Goal: Information Seeking & Learning: Learn about a topic

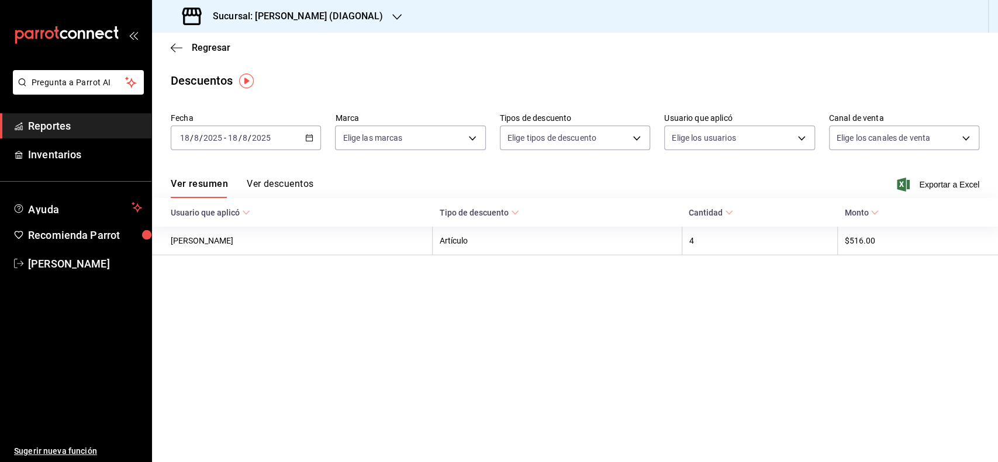
click at [278, 137] on div "[DATE] [DATE] - [DATE] [DATE]" at bounding box center [246, 138] width 150 height 25
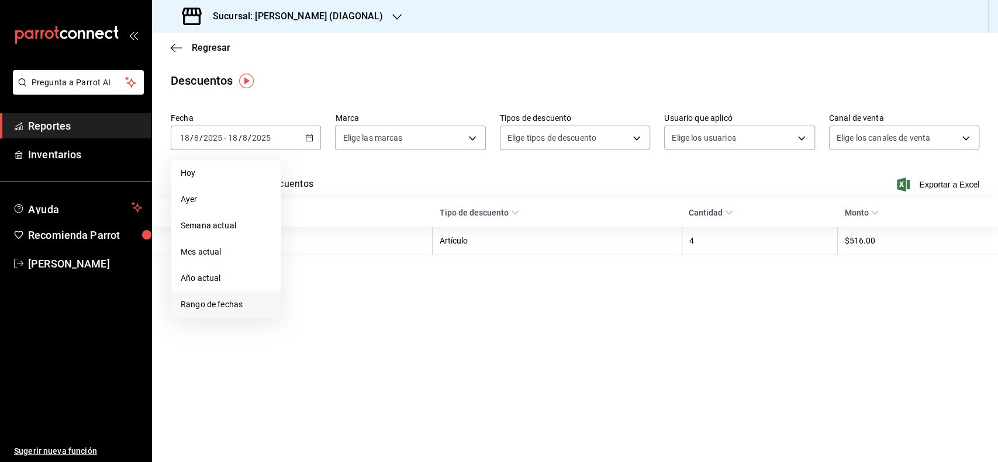
click at [210, 297] on li "Rango de fechas" at bounding box center [225, 305] width 109 height 26
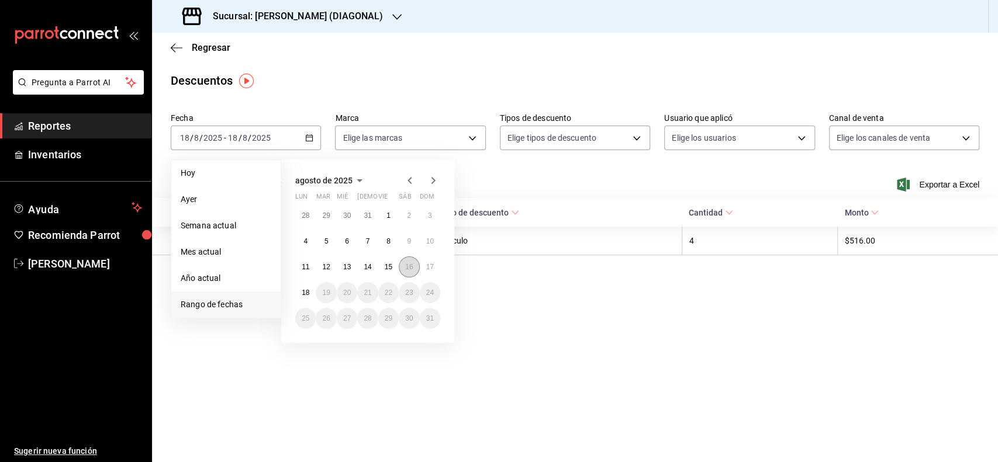
click at [400, 267] on button "16" at bounding box center [409, 267] width 20 height 21
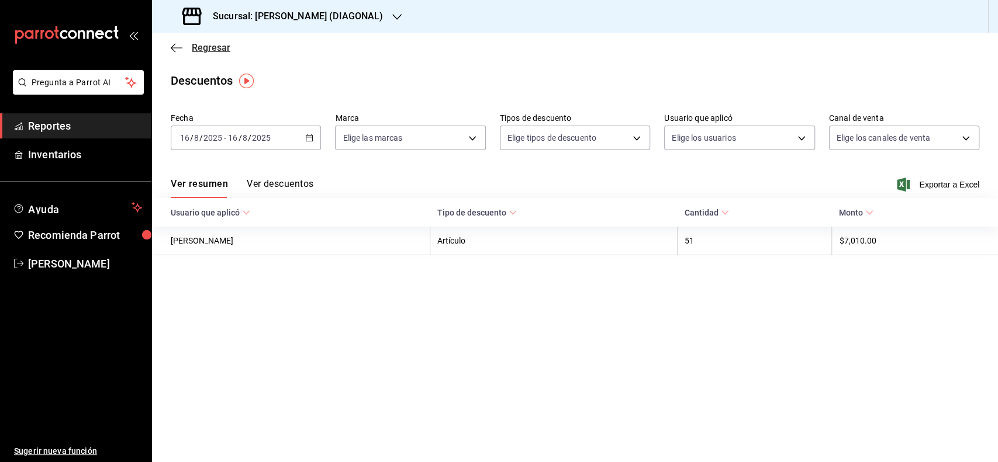
click at [214, 46] on span "Regresar" at bounding box center [211, 47] width 39 height 11
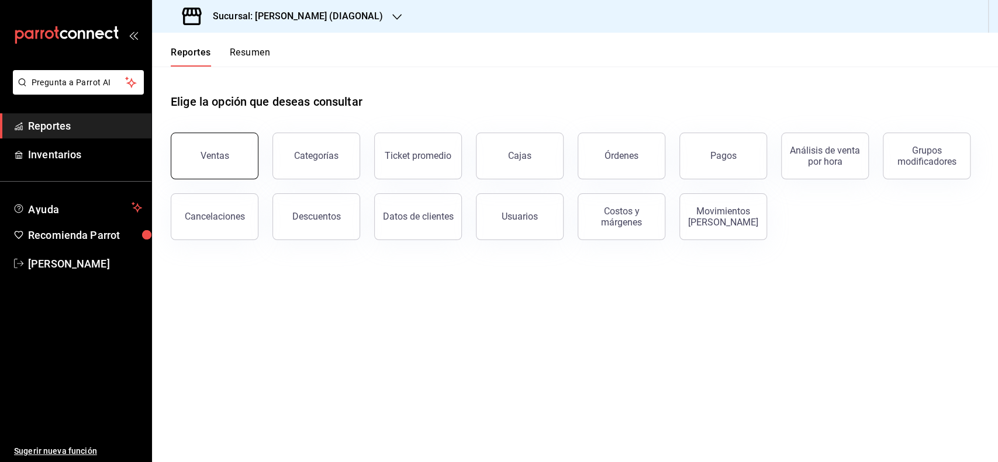
click at [258, 161] on div "Ventas Categorías Ticket promedio Cajas Órdenes Pagos Análisis de venta por hor…" at bounding box center [568, 180] width 822 height 122
click at [179, 141] on button "Ventas" at bounding box center [215, 156] width 88 height 47
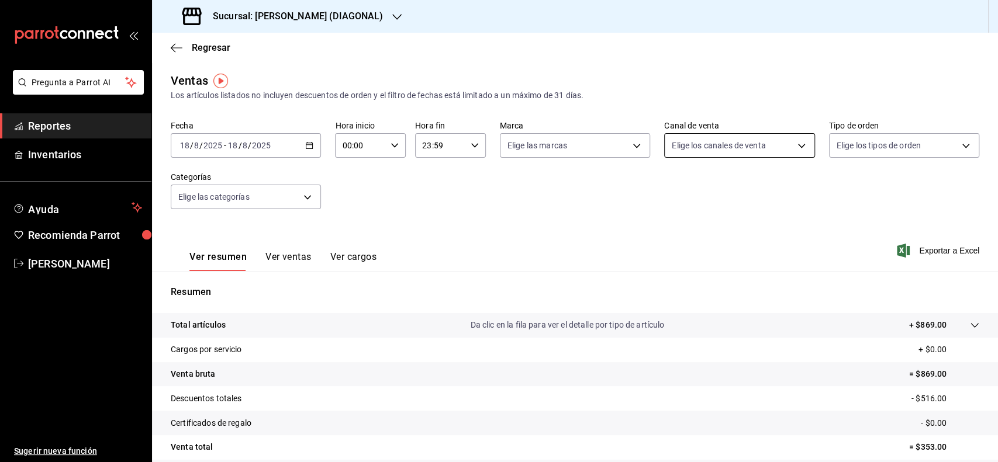
click at [781, 148] on body "Pregunta a Parrot AI Reportes Inventarios Ayuda Recomienda Parrot [PERSON_NAME]…" at bounding box center [499, 231] width 998 height 462
click at [295, 143] on div at bounding box center [499, 231] width 998 height 462
click at [295, 143] on div "[DATE] [DATE] - [DATE] [DATE]" at bounding box center [246, 145] width 150 height 25
click at [234, 212] on span "Ayer" at bounding box center [226, 207] width 91 height 12
click at [742, 148] on body "Pregunta a Parrot AI Reportes Inventarios Ayuda Recomienda Parrot [PERSON_NAME]…" at bounding box center [499, 231] width 998 height 462
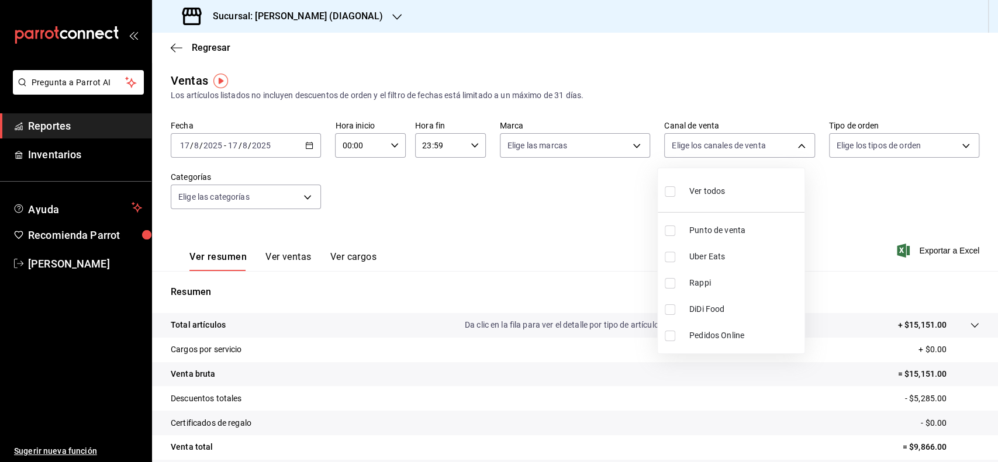
click at [669, 255] on input "checkbox" at bounding box center [669, 257] width 11 height 11
checkbox input "true"
type input "UBER_EATS"
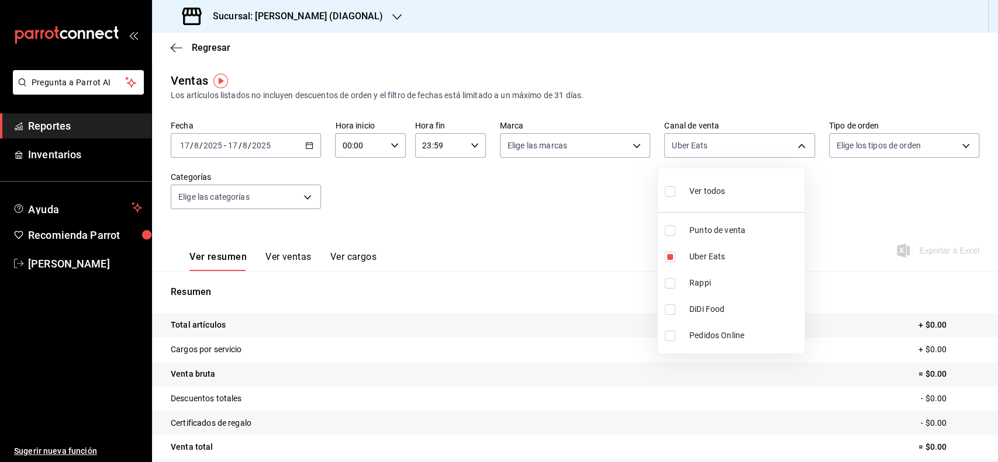
drag, startPoint x: 519, startPoint y: 227, endPoint x: 459, endPoint y: 180, distance: 76.2
click at [518, 227] on div at bounding box center [499, 231] width 998 height 462
click at [295, 154] on div "[DATE] [DATE] - [DATE] [DATE]" at bounding box center [246, 145] width 150 height 25
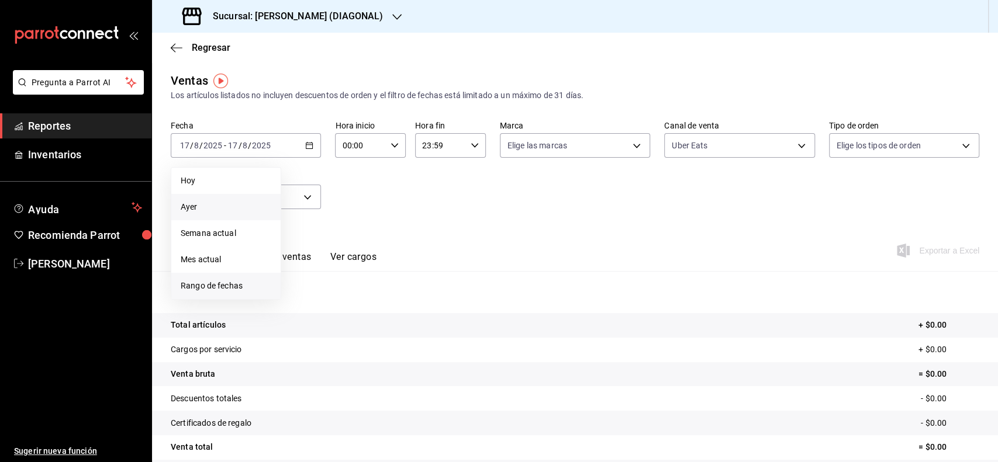
click at [246, 283] on span "Rango de fechas" at bounding box center [226, 286] width 91 height 12
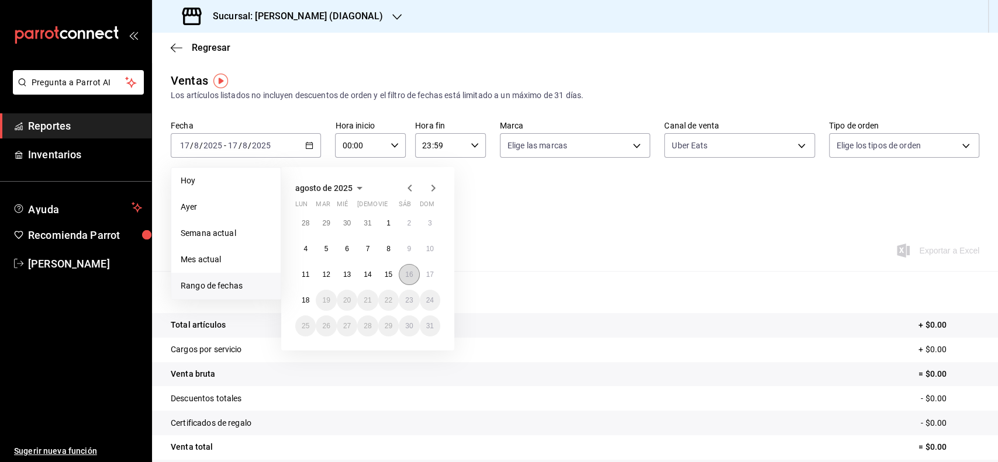
click at [403, 268] on button "16" at bounding box center [409, 274] width 20 height 21
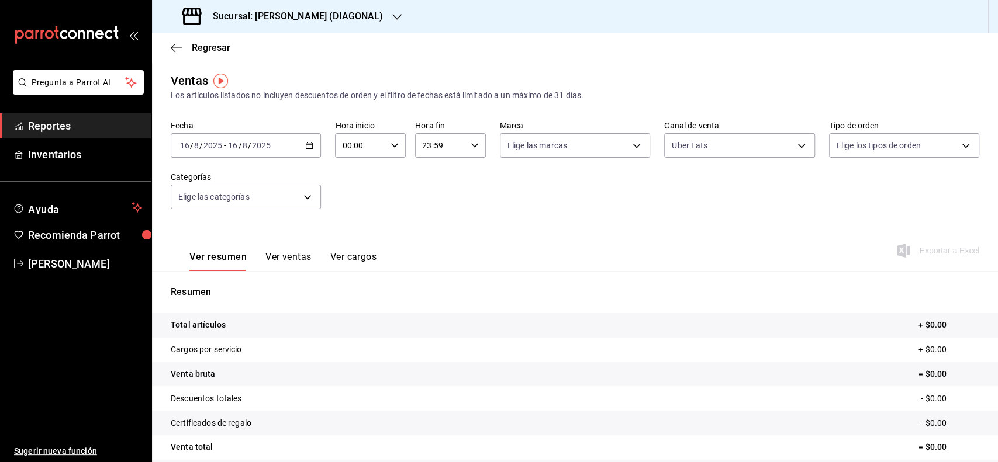
click at [554, 255] on div "Ver resumen Ver ventas Ver cargos Exportar a Excel" at bounding box center [575, 247] width 846 height 48
click at [626, 150] on body "Pregunta a Parrot AI Reportes Inventarios Ayuda Recomienda Parrot [PERSON_NAME]…" at bounding box center [499, 231] width 998 height 462
drag, startPoint x: 727, startPoint y: 187, endPoint x: 739, endPoint y: 138, distance: 49.9
click at [728, 188] on div at bounding box center [499, 231] width 998 height 462
click at [729, 147] on body "Pregunta a Parrot AI Reportes Inventarios Ayuda Recomienda Parrot [PERSON_NAME]…" at bounding box center [499, 231] width 998 height 462
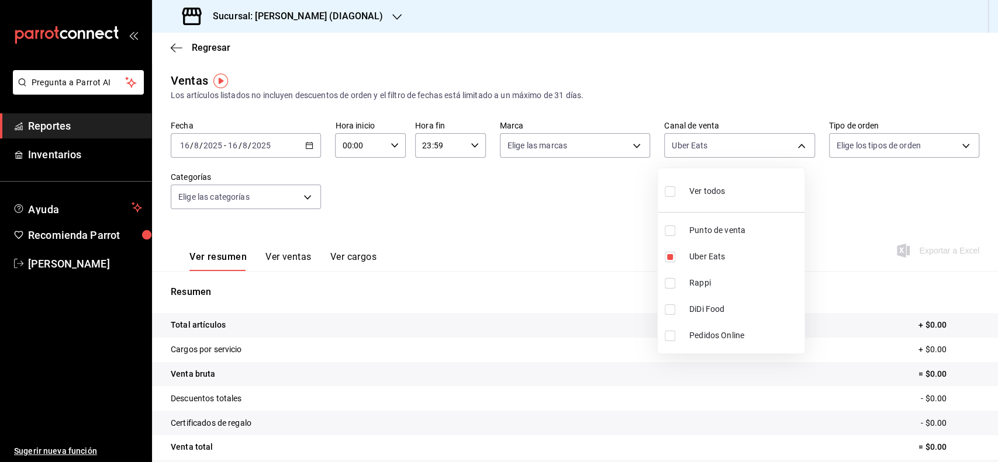
click at [667, 278] on input "checkbox" at bounding box center [669, 283] width 11 height 11
checkbox input "true"
type input "UBER_EATS,RAPPI"
click at [564, 266] on div at bounding box center [499, 231] width 998 height 462
click at [673, 151] on body "Pregunta a Parrot AI Reportes Inventarios Ayuda Recomienda Parrot [PERSON_NAME]…" at bounding box center [499, 231] width 998 height 462
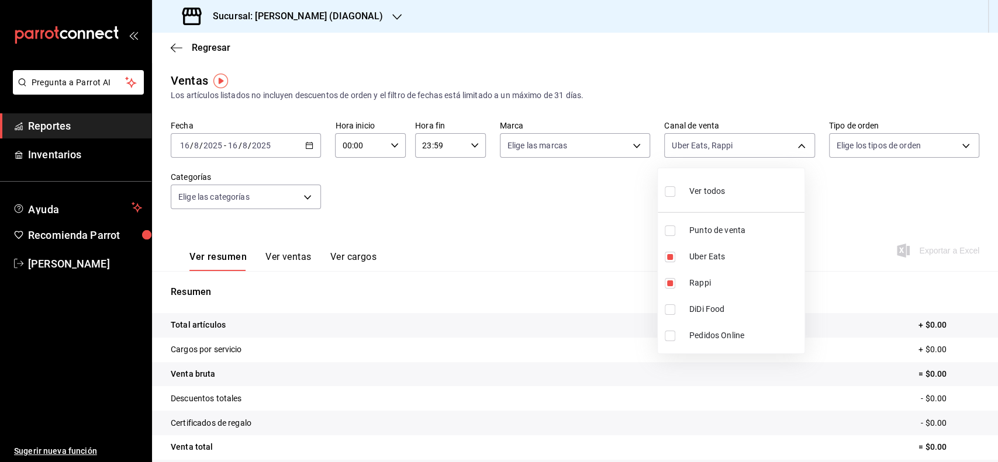
click at [669, 306] on input "checkbox" at bounding box center [669, 309] width 11 height 11
checkbox input "true"
type input "UBER_EATS,RAPPI,DIDI_FOOD"
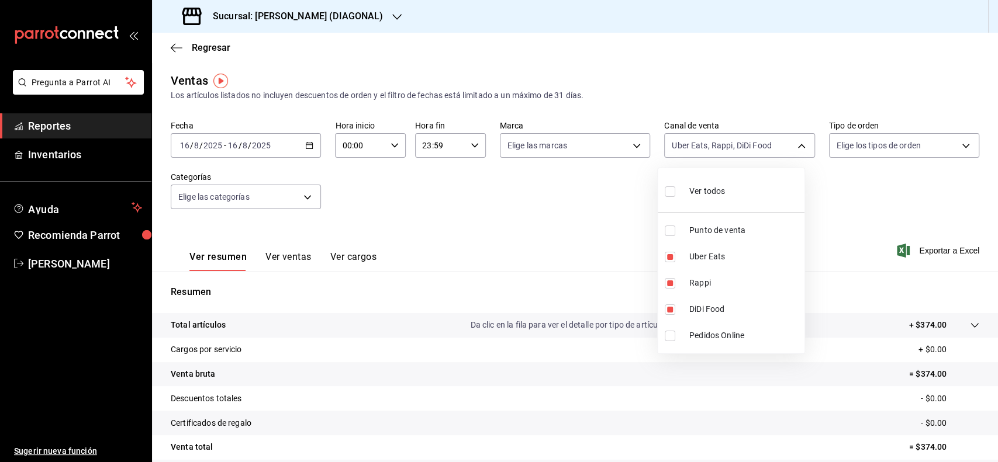
click at [549, 250] on div at bounding box center [499, 231] width 998 height 462
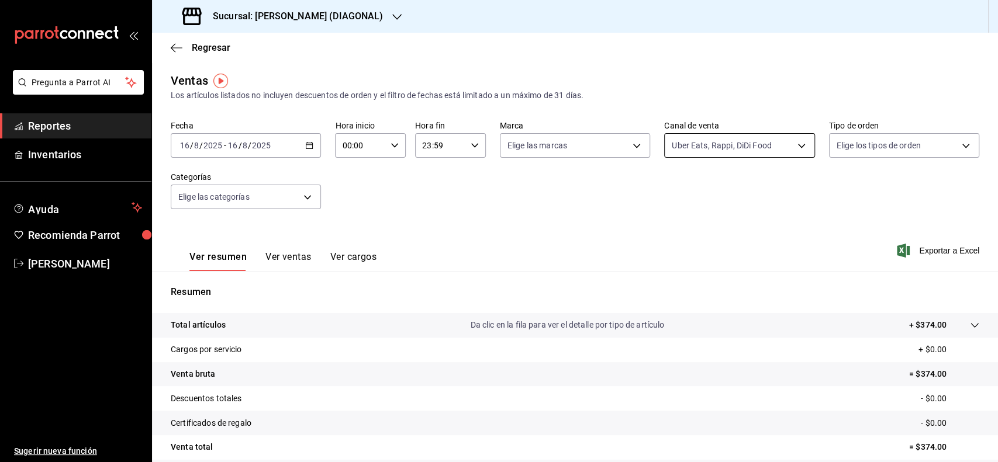
click at [698, 150] on body "Pregunta a Parrot AI Reportes Inventarios Ayuda Recomienda Parrot [PERSON_NAME]…" at bounding box center [499, 231] width 998 height 462
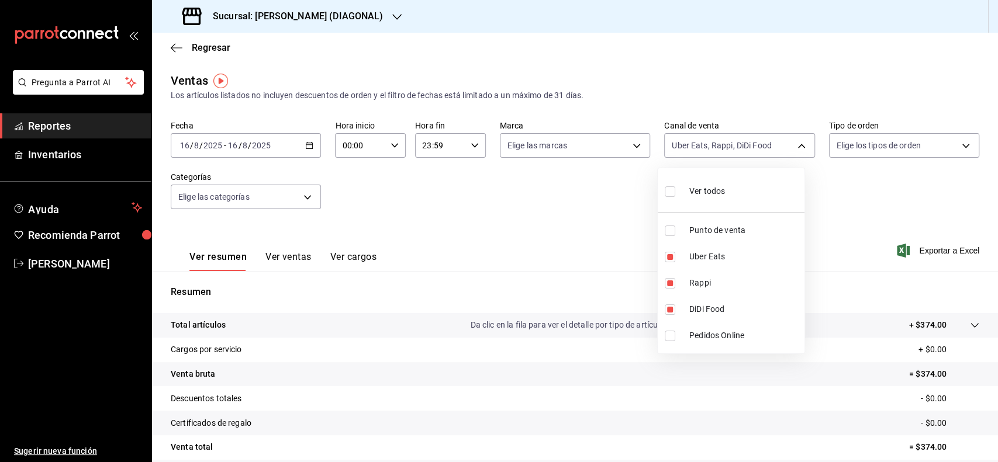
drag, startPoint x: 552, startPoint y: 251, endPoint x: 423, endPoint y: 224, distance: 132.6
click at [550, 251] on div at bounding box center [499, 231] width 998 height 462
click at [295, 255] on button "Ver ventas" at bounding box center [288, 261] width 46 height 20
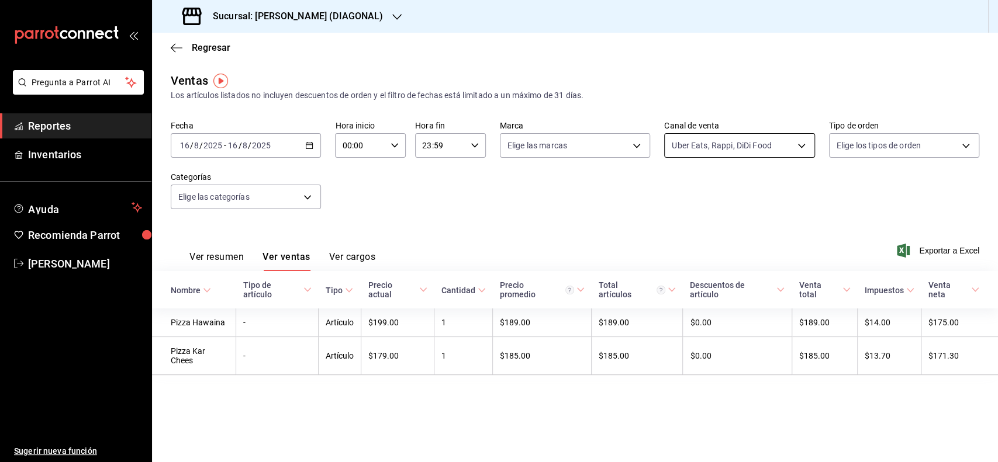
click at [704, 146] on body "Pregunta a Parrot AI Reportes Inventarios Ayuda Recomienda Parrot [PERSON_NAME]…" at bounding box center [499, 231] width 998 height 462
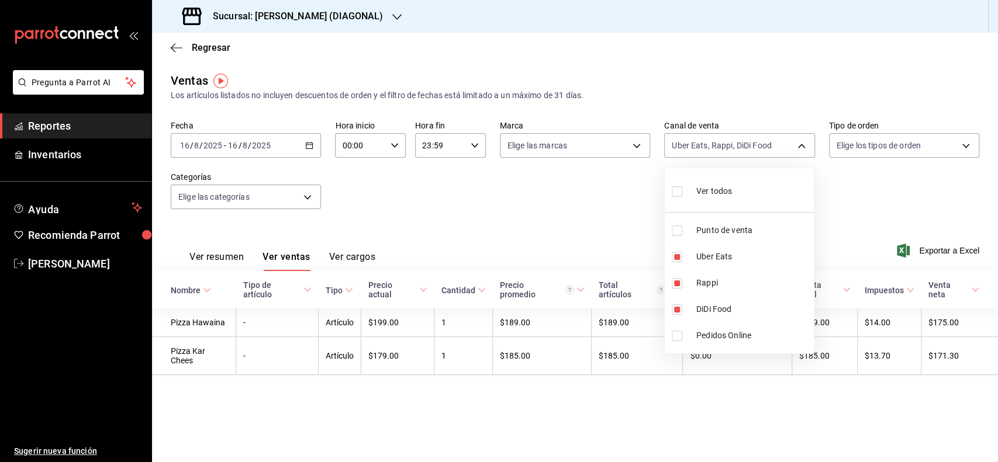
click at [782, 205] on li "Ver todos" at bounding box center [738, 190] width 149 height 34
type input "PARROT,UBER_EATS,RAPPI,DIDI_FOOD,ONLINE"
checkbox input "true"
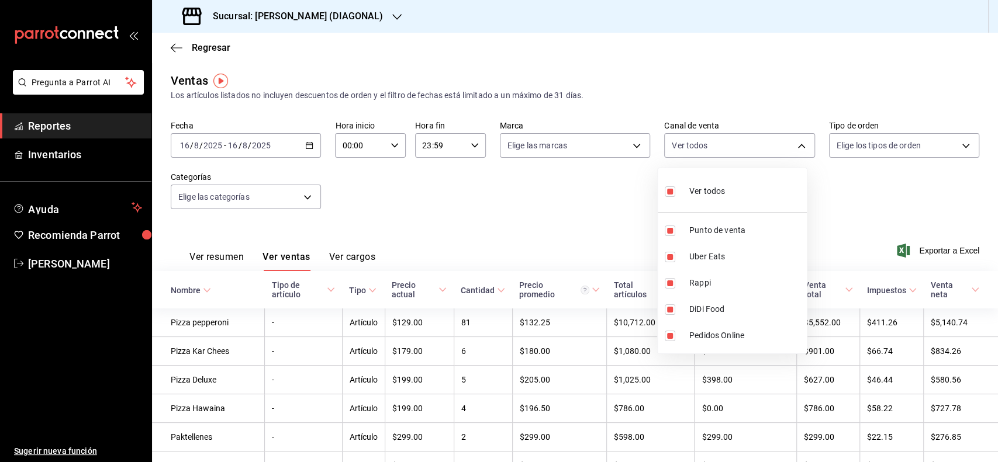
click at [782, 205] on li "Ver todos" at bounding box center [731, 190] width 149 height 34
checkbox input "false"
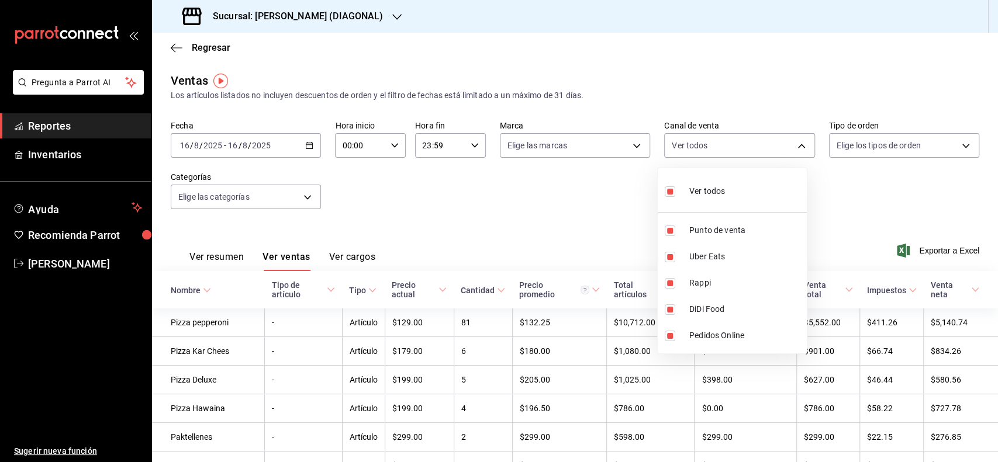
checkbox input "false"
click at [671, 235] on input "checkbox" at bounding box center [669, 231] width 11 height 11
checkbox input "true"
type input "PARROT"
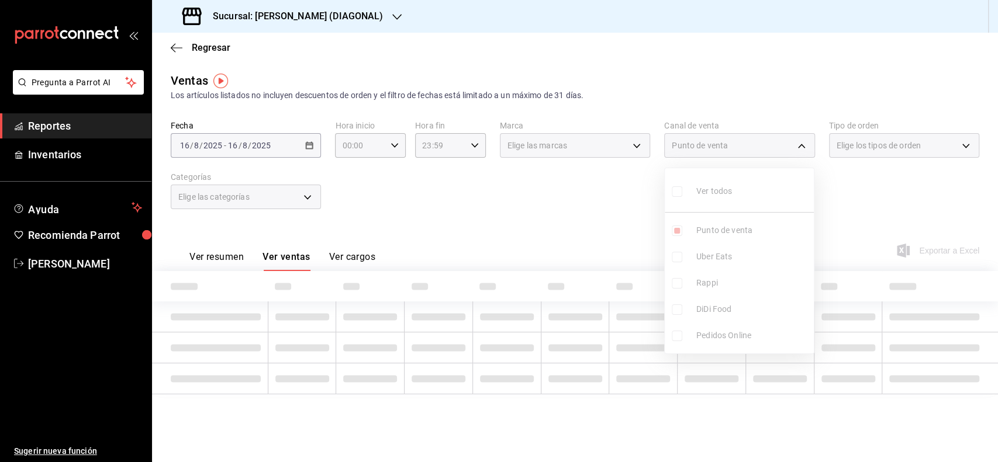
click at [515, 210] on div at bounding box center [499, 231] width 998 height 462
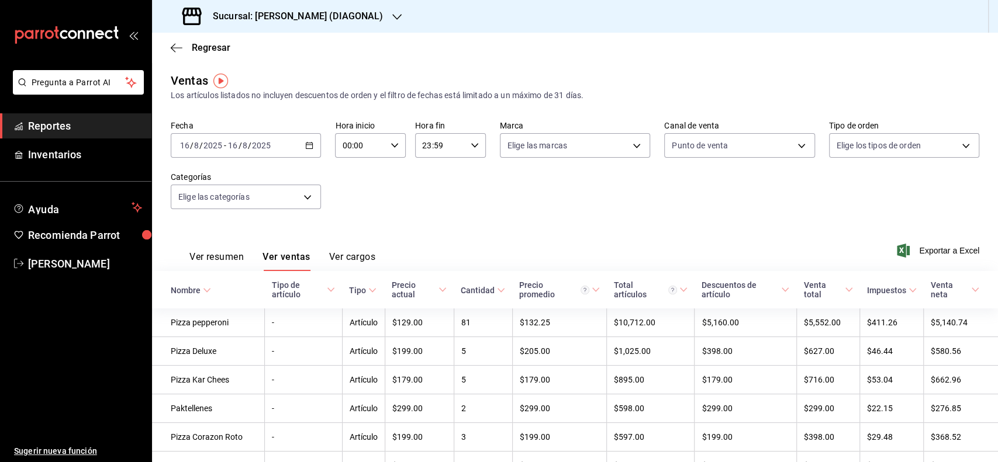
click at [415, 286] on div "Precio actual" at bounding box center [414, 289] width 44 height 19
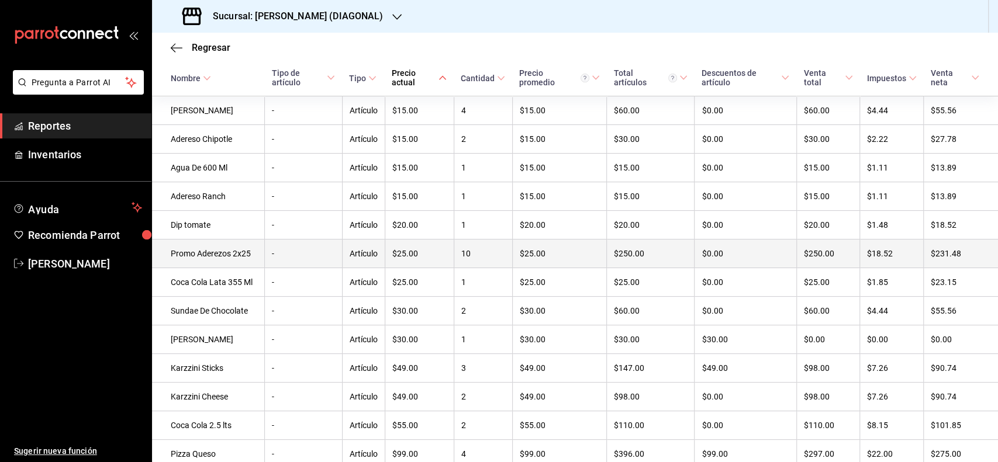
scroll to position [311, 0]
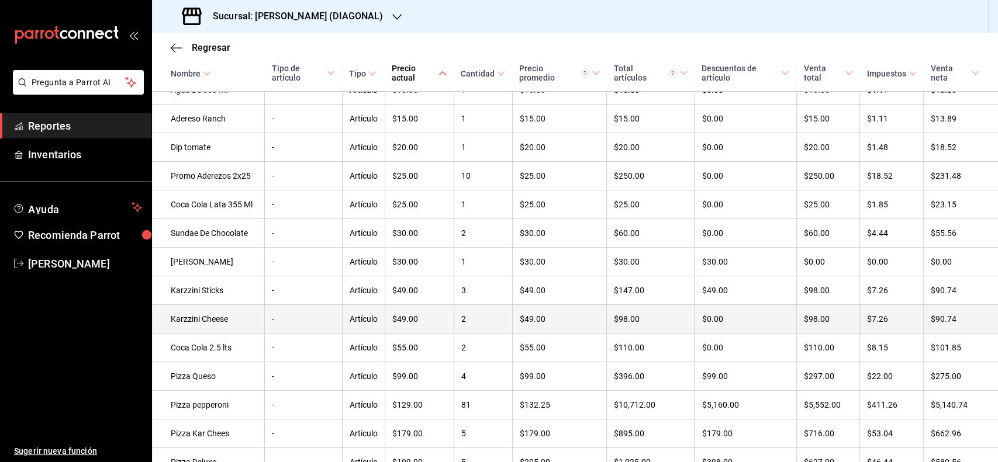
click at [456, 313] on td "2" at bounding box center [482, 319] width 58 height 29
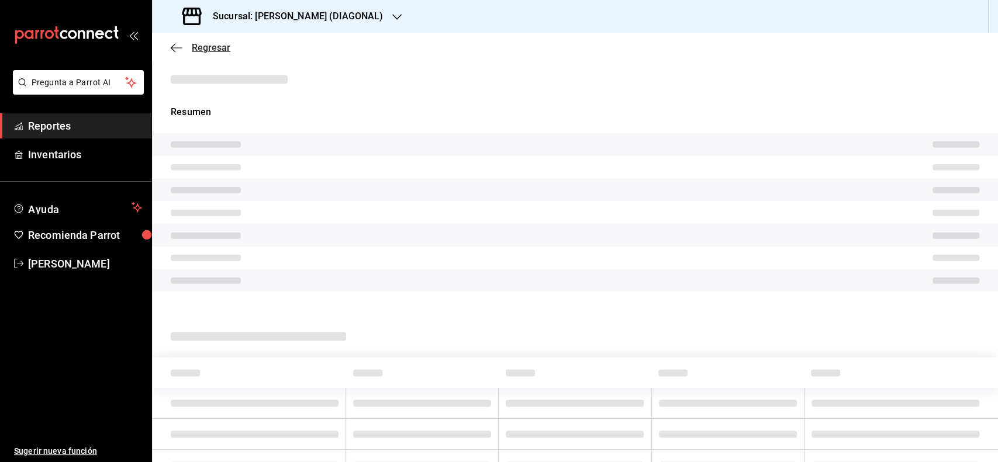
click at [210, 43] on span "Regresar" at bounding box center [211, 47] width 39 height 11
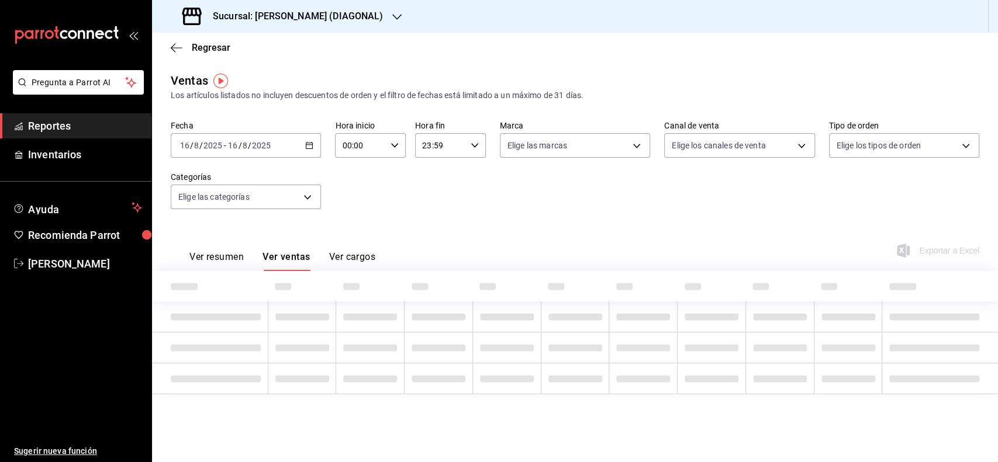
type input "PARROT"
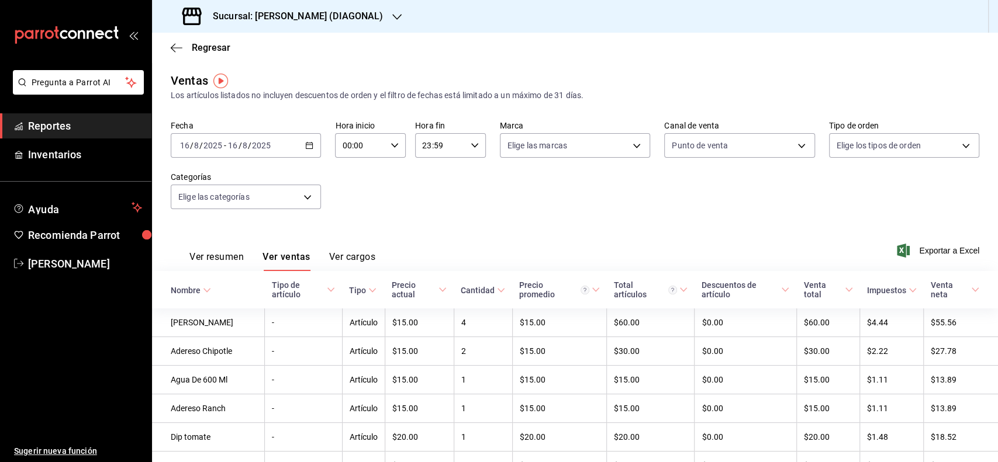
click at [421, 297] on div "Precio actual" at bounding box center [414, 289] width 44 height 19
click at [241, 255] on button "Ver resumen" at bounding box center [216, 261] width 54 height 20
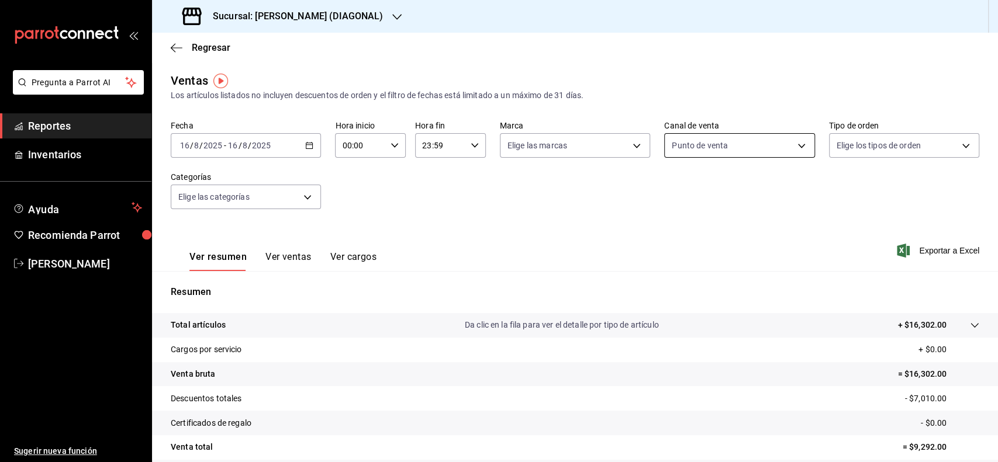
click at [745, 157] on body "Pregunta a Parrot AI Reportes Inventarios Ayuda Recomienda Parrot [PERSON_NAME]…" at bounding box center [499, 231] width 998 height 462
click at [290, 147] on div at bounding box center [499, 231] width 998 height 462
click at [300, 144] on div "[DATE] [DATE] - [DATE] [DATE]" at bounding box center [246, 145] width 150 height 25
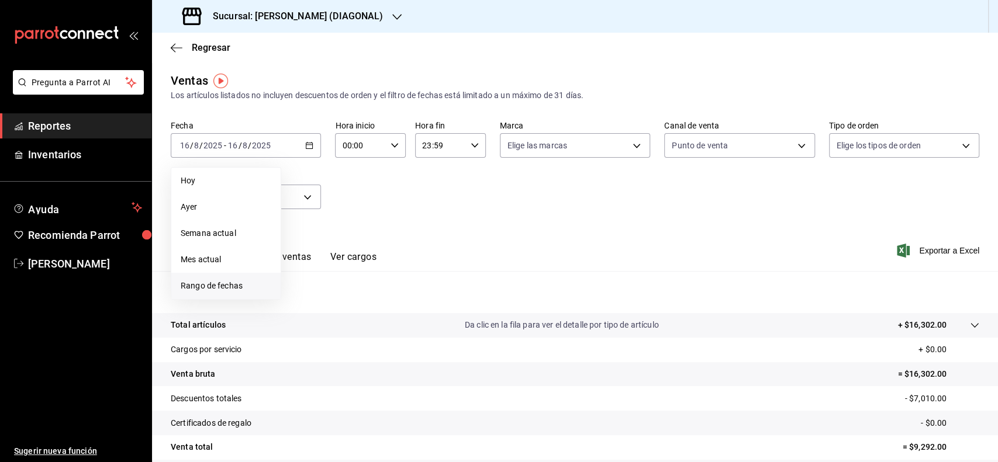
click at [251, 285] on span "Rango de fechas" at bounding box center [226, 286] width 91 height 12
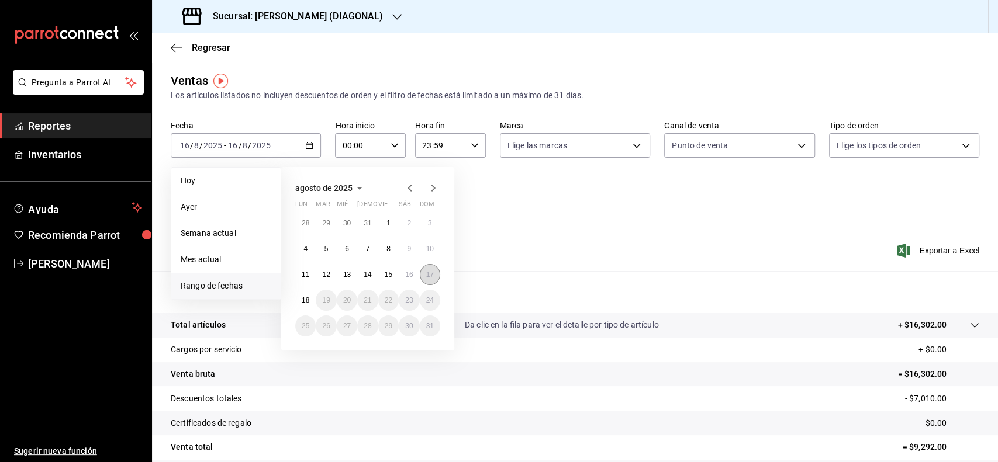
click at [425, 274] on button "17" at bounding box center [430, 274] width 20 height 21
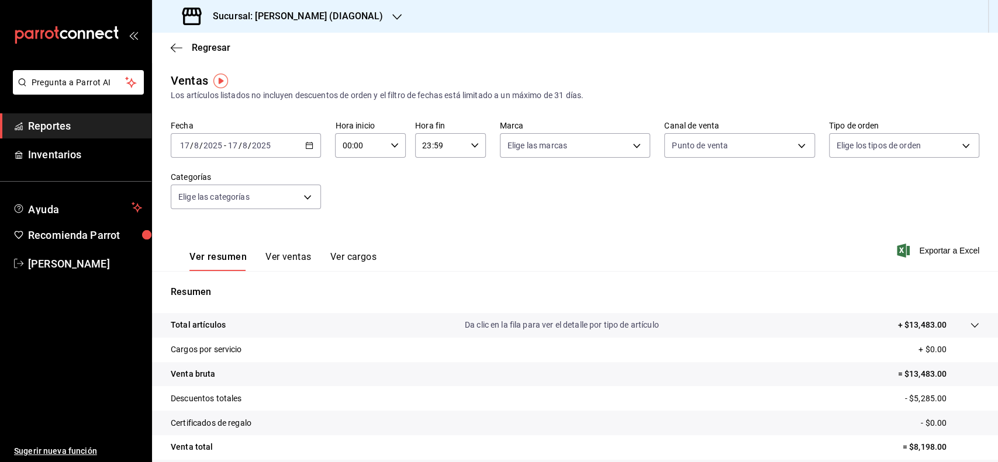
click at [531, 234] on div "Ver resumen Ver ventas Ver cargos Exportar a Excel" at bounding box center [575, 247] width 846 height 48
click at [662, 147] on body "Pregunta a Parrot AI Reportes Inventarios Ayuda Recomienda Parrot [PERSON_NAME]…" at bounding box center [499, 231] width 998 height 462
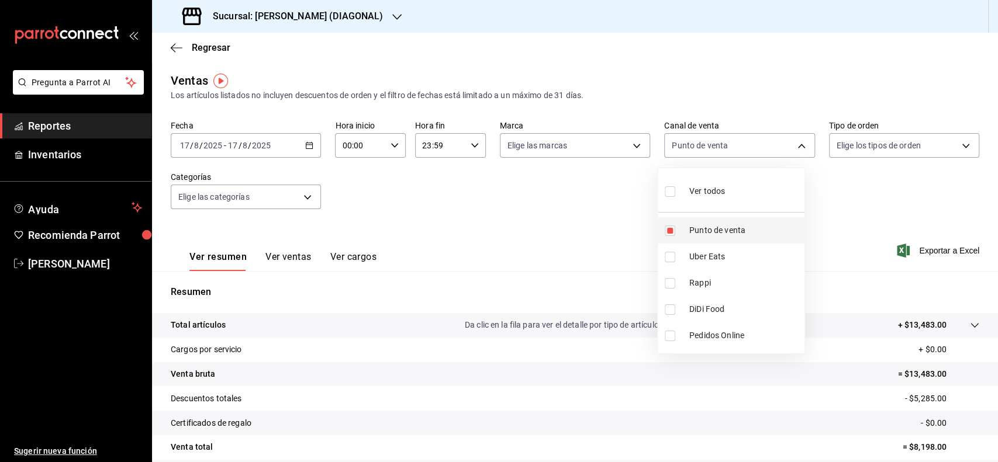
click at [671, 234] on input "checkbox" at bounding box center [669, 231] width 11 height 11
checkbox input "false"
click at [664, 262] on li "Uber Eats" at bounding box center [730, 257] width 147 height 26
type input "UBER_EATS"
checkbox input "true"
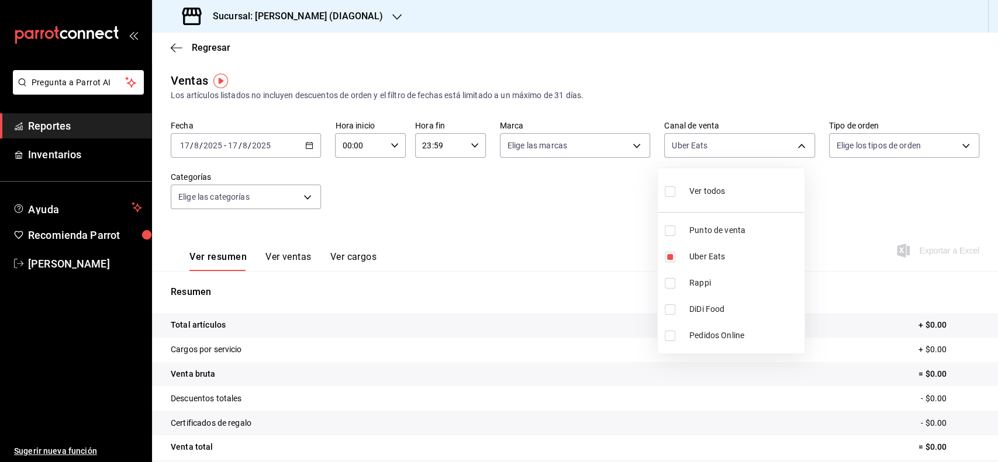
click at [664, 286] on input "checkbox" at bounding box center [669, 283] width 11 height 11
checkbox input "true"
type input "UBER_EATS,RAPPI"
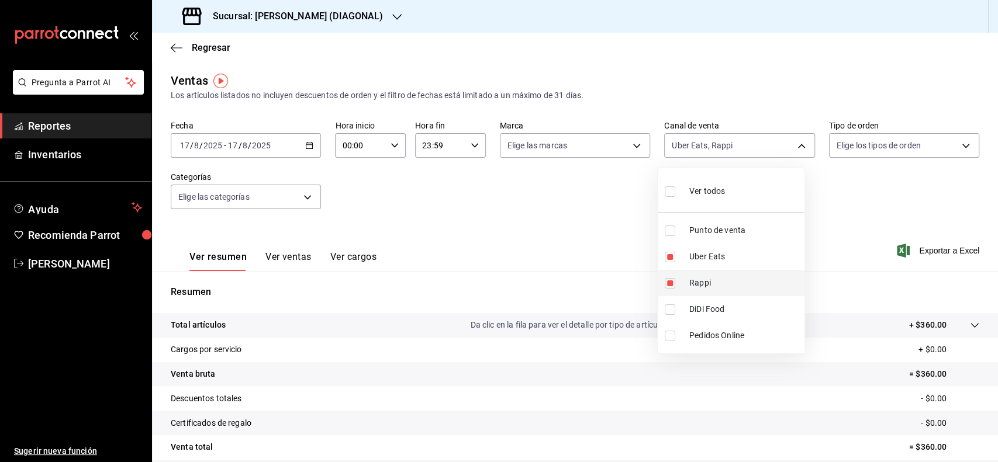
click at [669, 283] on input "checkbox" at bounding box center [669, 283] width 11 height 11
checkbox input "false"
type input "UBER_EATS"
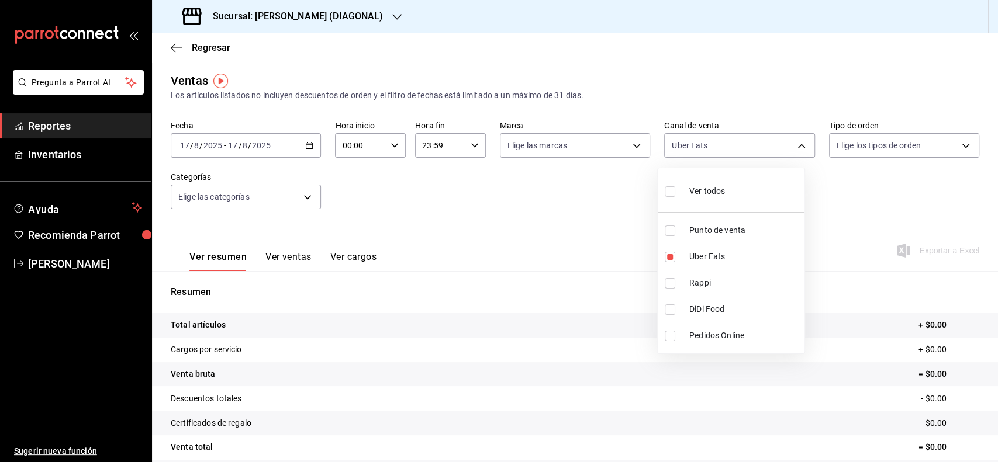
click at [669, 312] on input "checkbox" at bounding box center [669, 309] width 11 height 11
checkbox input "true"
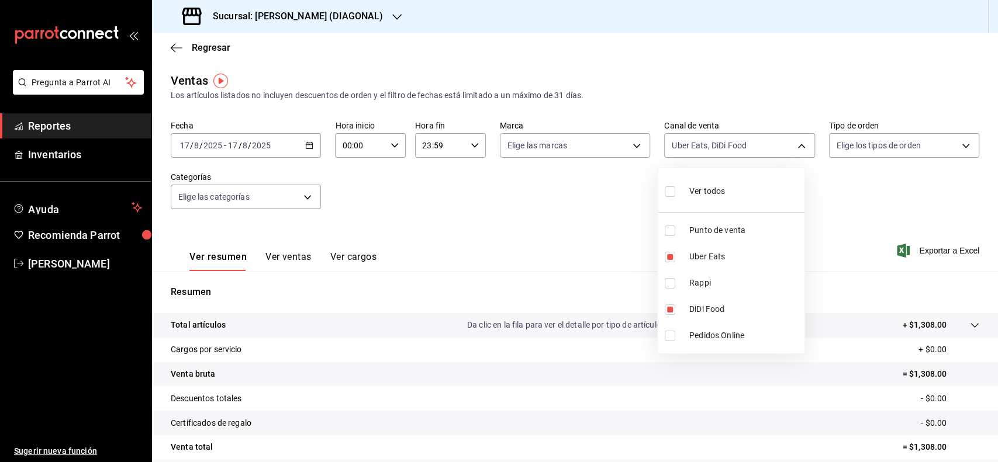
click at [551, 231] on div at bounding box center [499, 231] width 998 height 462
click at [664, 135] on body "Pregunta a Parrot AI Reportes Inventarios Ayuda Recomienda Parrot [PERSON_NAME]…" at bounding box center [499, 231] width 998 height 462
click at [667, 288] on li "Rappi" at bounding box center [730, 283] width 147 height 26
type input "UBER_EATS,DIDI_FOOD,RAPPI"
checkbox input "true"
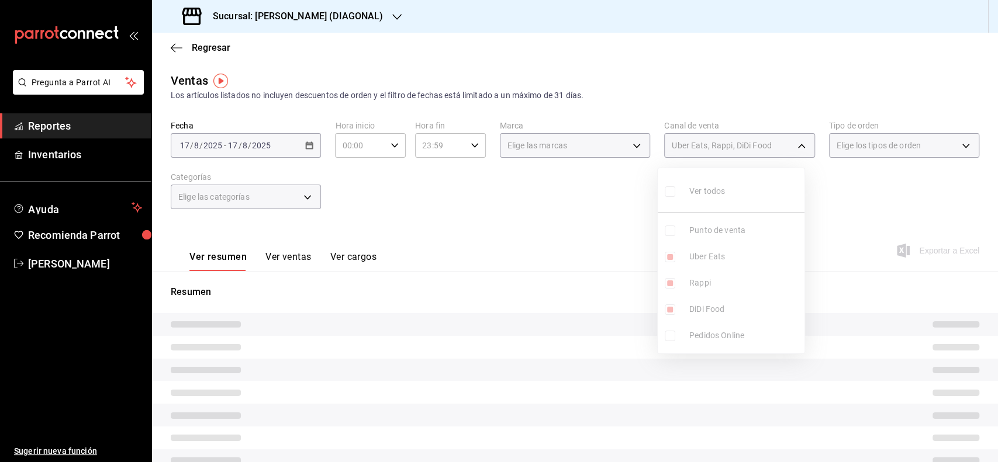
click at [598, 250] on div at bounding box center [499, 231] width 998 height 462
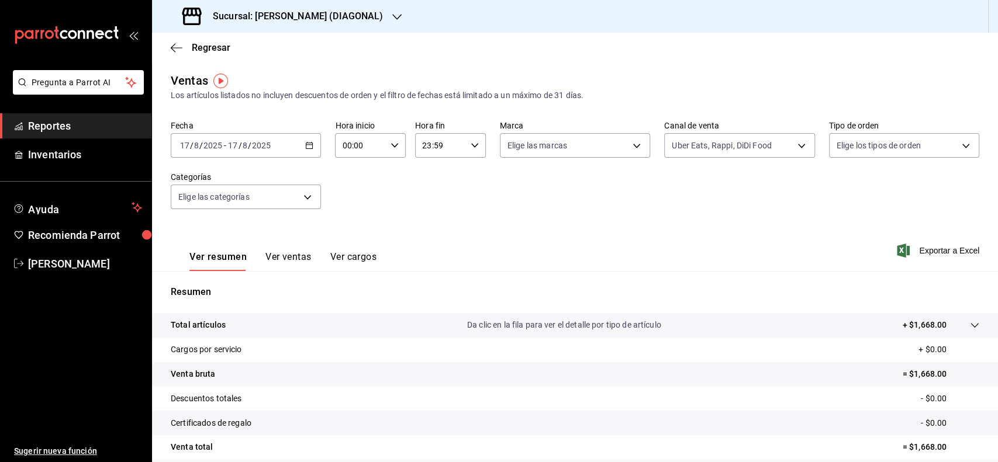
click at [295, 259] on button "Ver ventas" at bounding box center [288, 261] width 46 height 20
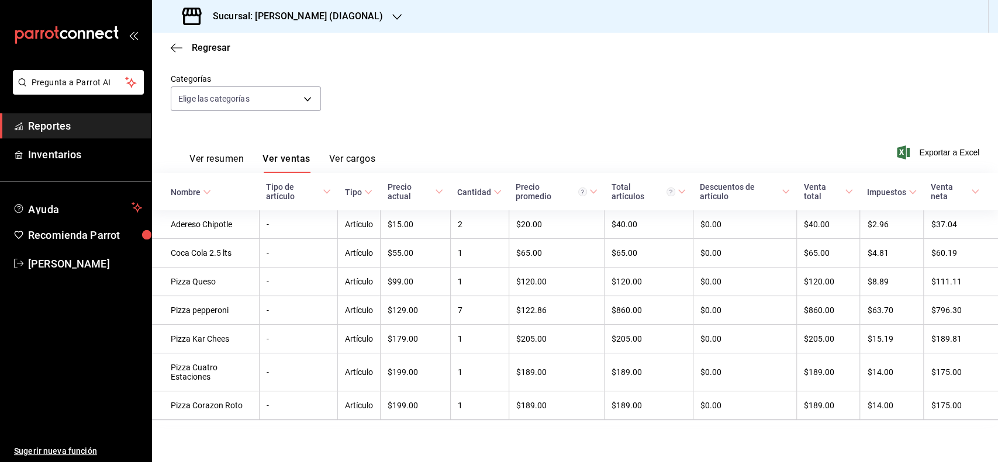
scroll to position [103, 0]
click at [228, 157] on button "Ver resumen" at bounding box center [216, 163] width 54 height 20
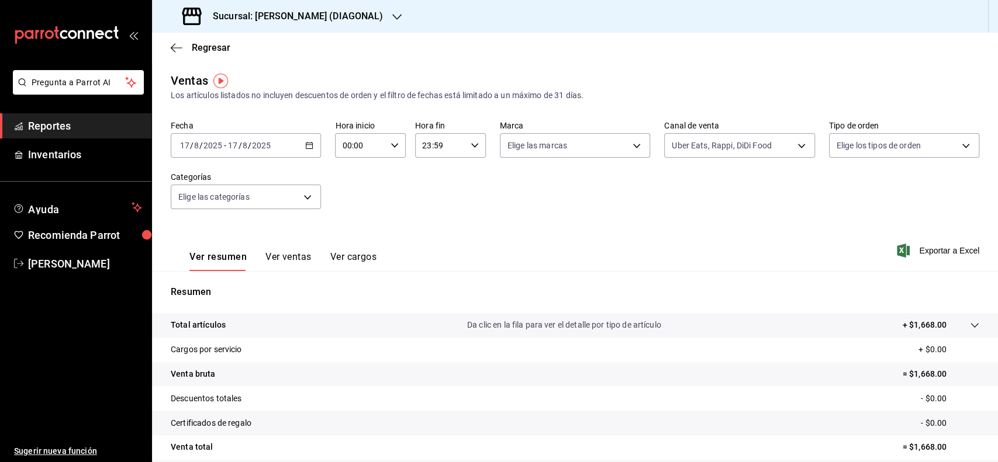
click at [280, 254] on button "Ver ventas" at bounding box center [288, 261] width 46 height 20
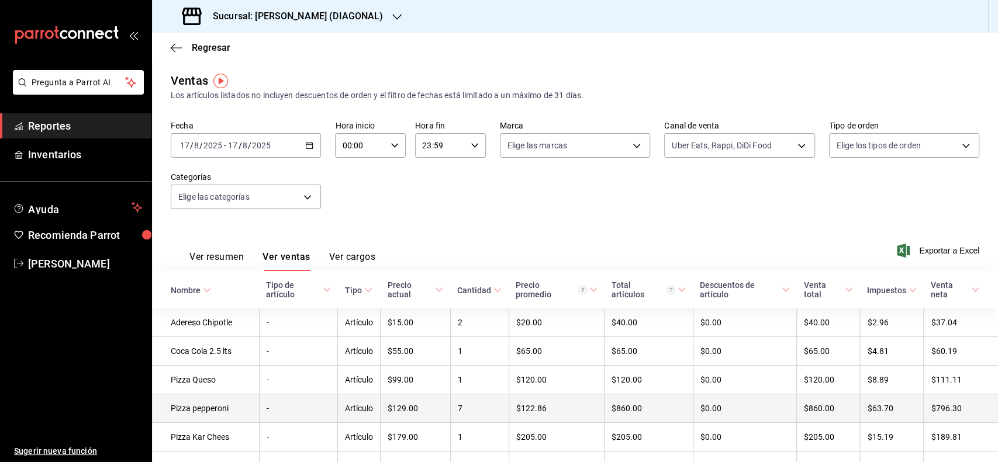
click at [452, 407] on td "7" at bounding box center [479, 408] width 58 height 29
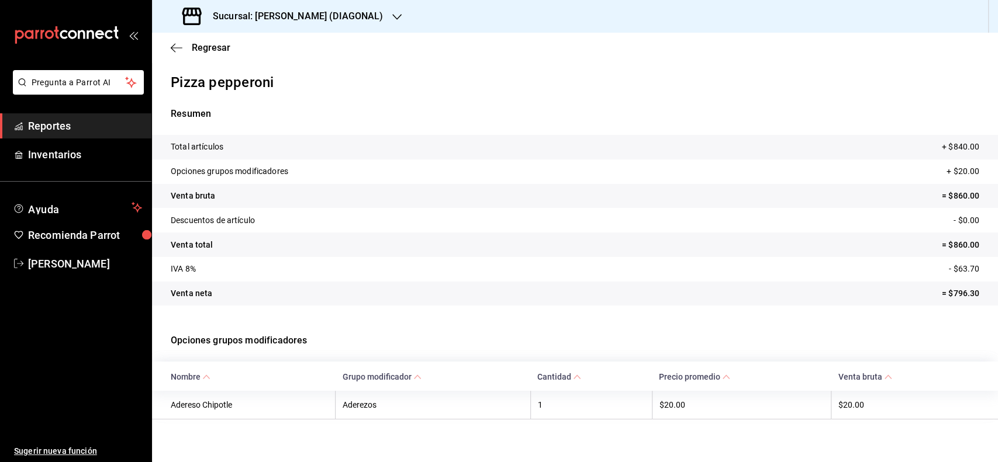
scroll to position [5, 0]
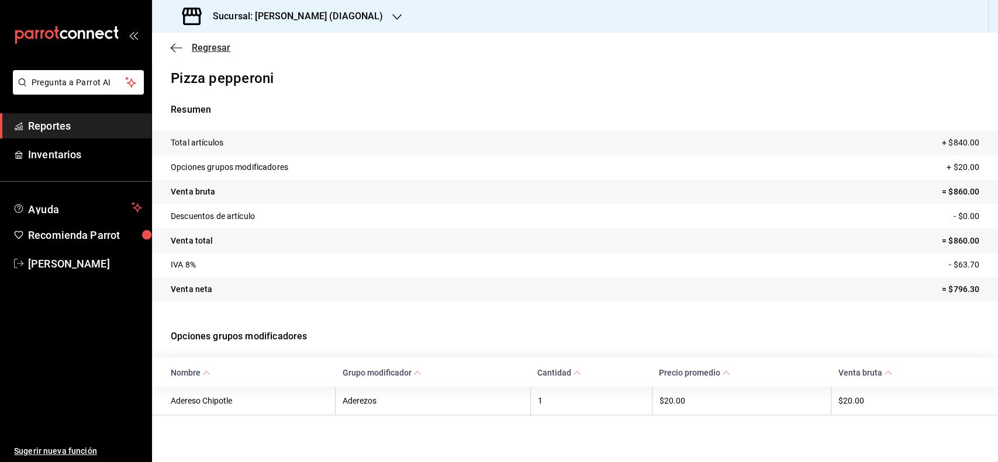
click at [186, 46] on span "Regresar" at bounding box center [201, 47] width 60 height 11
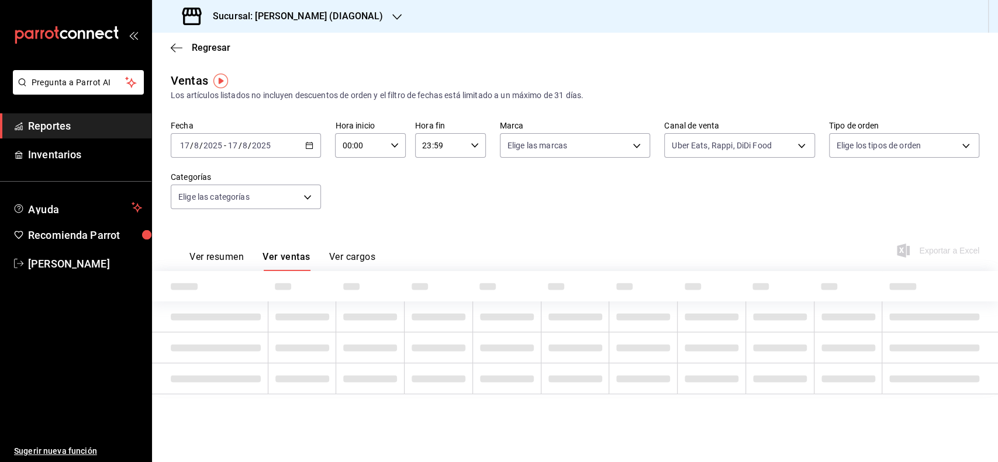
type input "UBER_EATS,DIDI_FOOD,RAPPI"
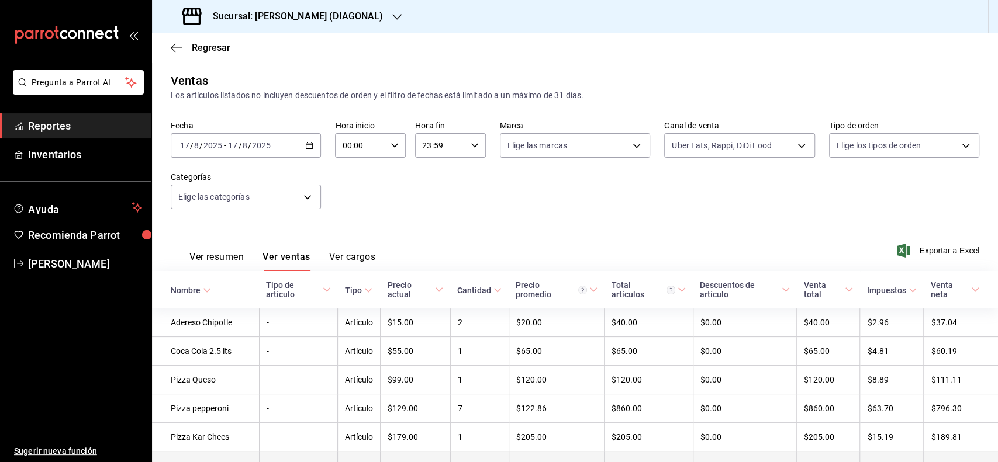
scroll to position [103, 0]
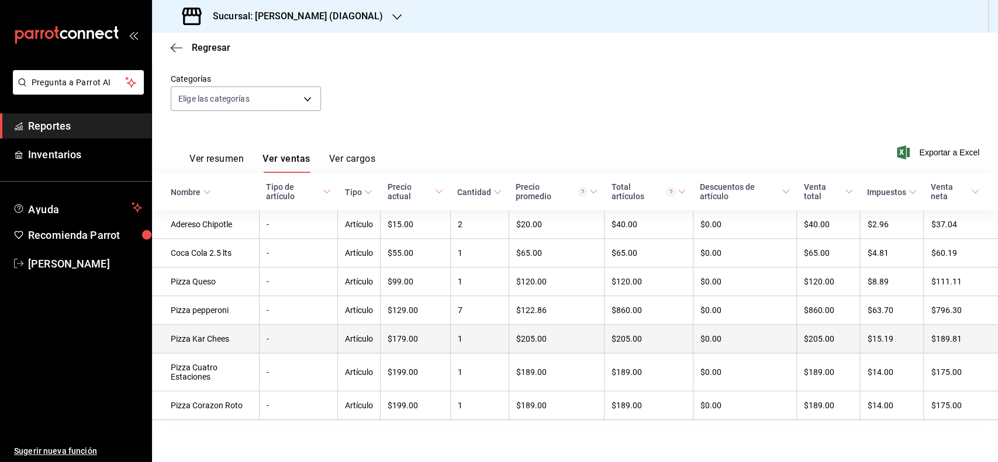
click at [489, 347] on td "1" at bounding box center [479, 339] width 58 height 29
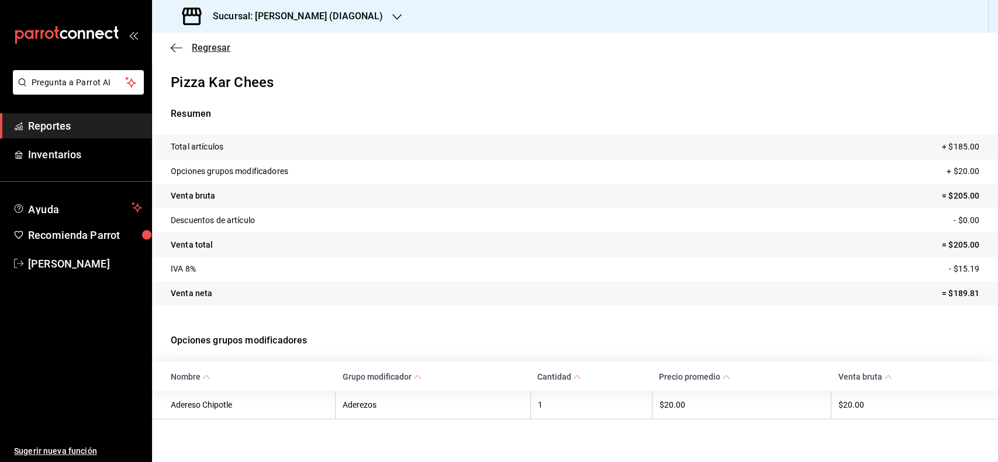
click at [209, 53] on span "Regresar" at bounding box center [211, 47] width 39 height 11
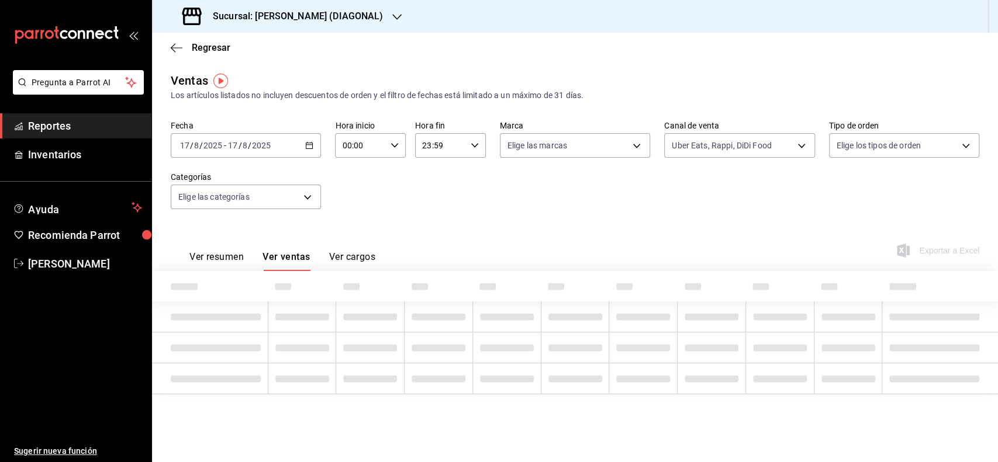
type input "UBER_EATS,DIDI_FOOD,RAPPI"
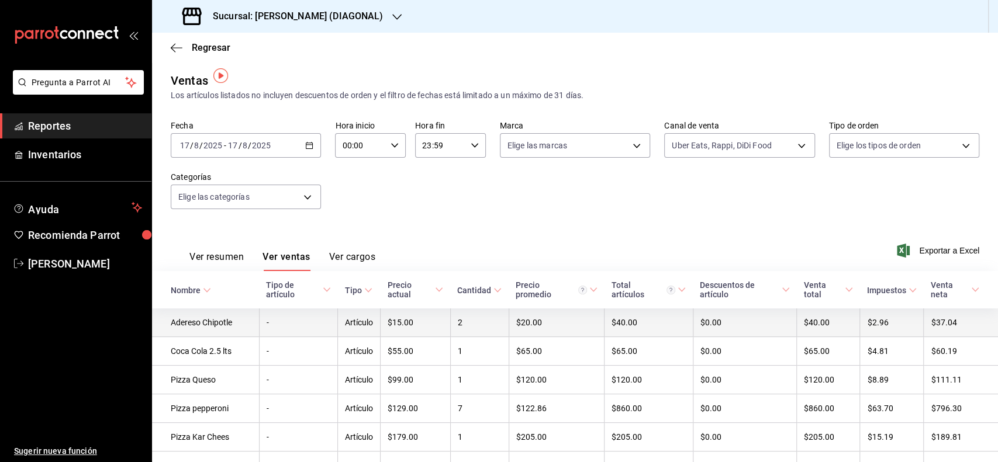
scroll to position [78, 0]
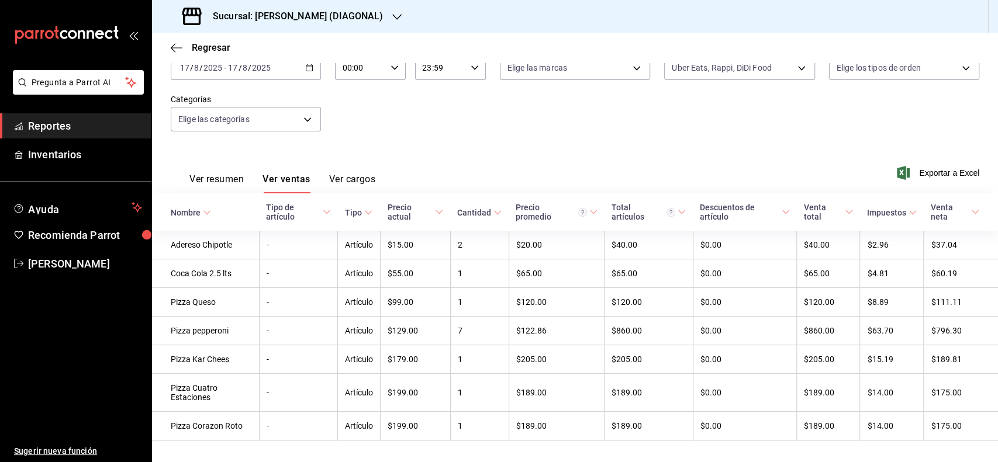
click at [234, 174] on button "Ver resumen" at bounding box center [216, 184] width 54 height 20
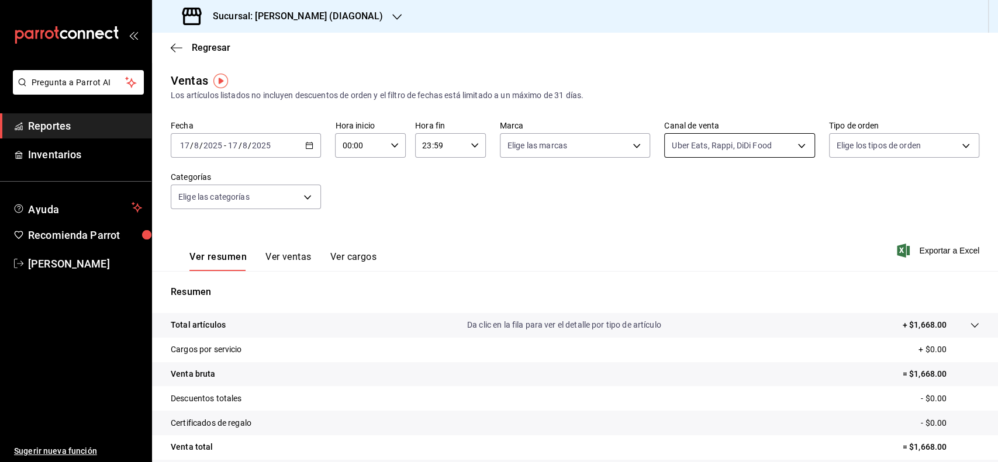
click at [745, 155] on body "Pregunta a Parrot AI Reportes Inventarios Ayuda Recomienda Parrot [PERSON_NAME]…" at bounding box center [499, 231] width 998 height 462
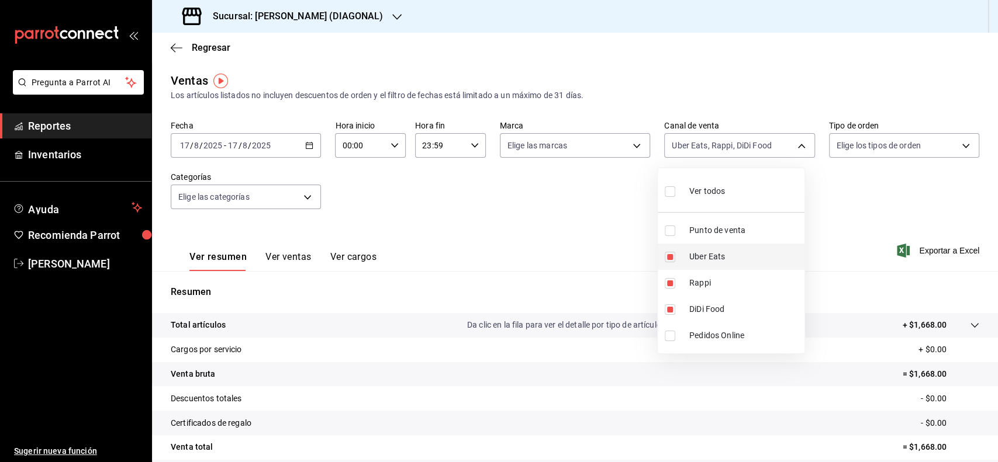
click at [664, 257] on input "checkbox" at bounding box center [669, 257] width 11 height 11
checkbox input "false"
type input "DIDI_FOOD,RAPPI"
click at [673, 283] on input "checkbox" at bounding box center [669, 283] width 11 height 11
checkbox input "false"
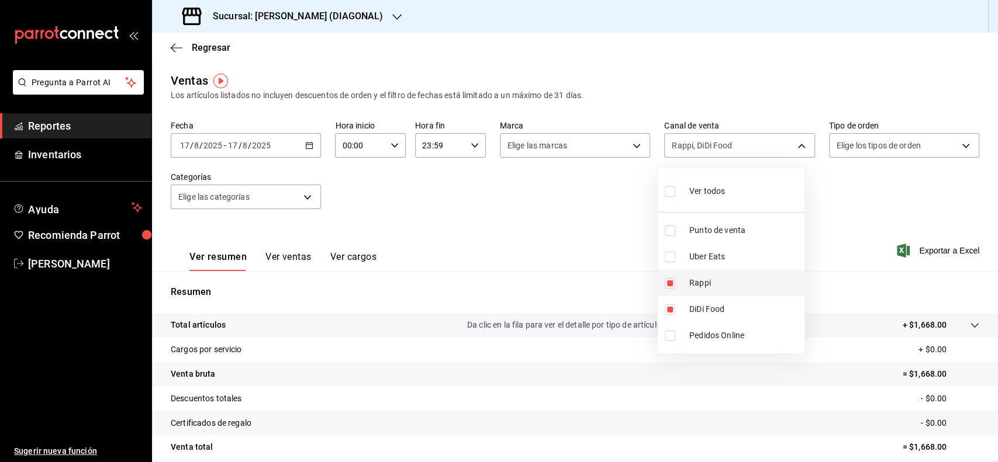
type input "DIDI_FOOD"
click at [673, 307] on input "checkbox" at bounding box center [669, 309] width 11 height 11
checkbox input "false"
click at [672, 236] on li "Punto de venta" at bounding box center [730, 230] width 147 height 26
type input "PARROT"
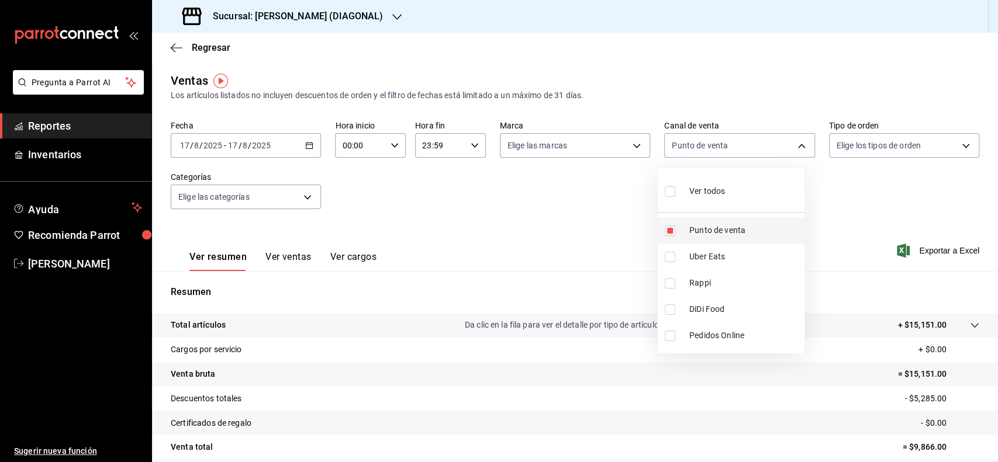
checkbox input "true"
click at [538, 204] on div at bounding box center [499, 231] width 998 height 462
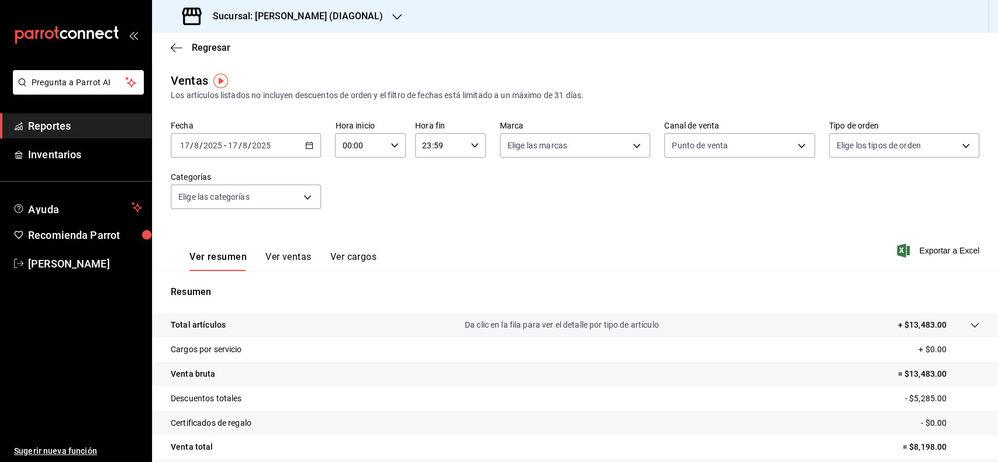
click at [268, 262] on button "Ver ventas" at bounding box center [288, 261] width 46 height 20
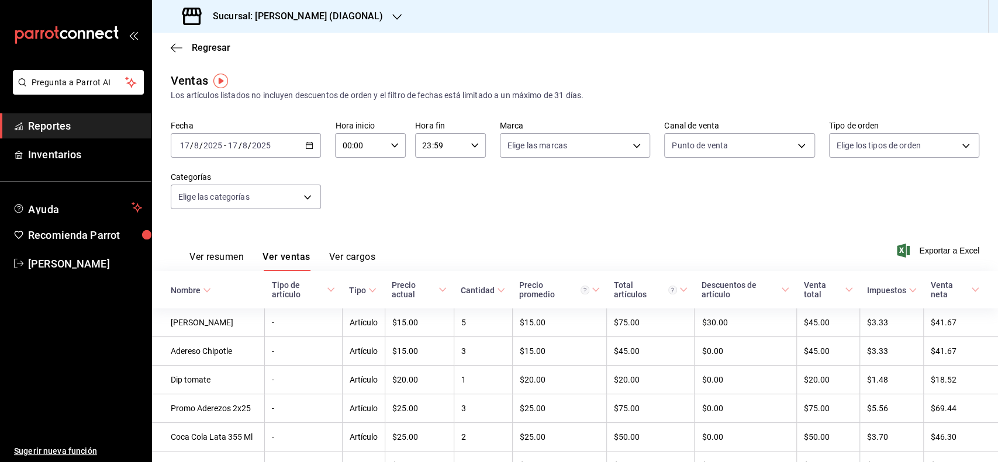
click at [392, 290] on div "Precio actual" at bounding box center [414, 289] width 44 height 19
click at [187, 48] on span "Regresar" at bounding box center [201, 47] width 60 height 11
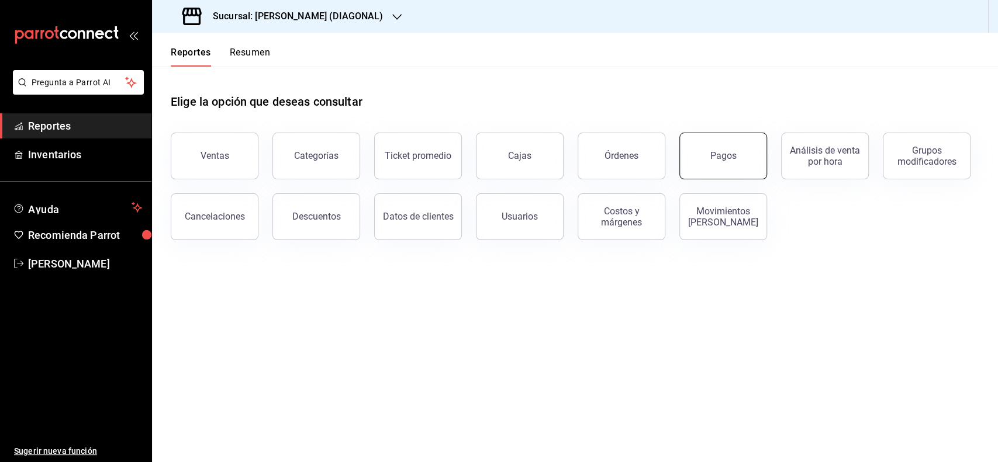
click at [680, 151] on div "Pagos" at bounding box center [716, 149] width 102 height 61
click at [691, 157] on button "Pagos" at bounding box center [723, 156] width 88 height 47
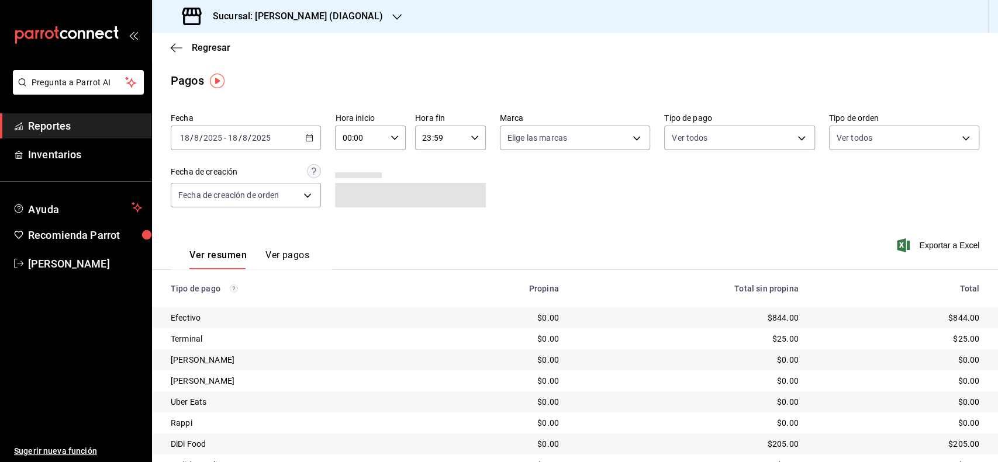
click at [215, 130] on div "[DATE] [DATE] - [DATE] [DATE]" at bounding box center [246, 138] width 150 height 25
click at [173, 202] on li "Ayer" at bounding box center [225, 199] width 109 height 26
click at [198, 49] on span "Regresar" at bounding box center [211, 47] width 39 height 11
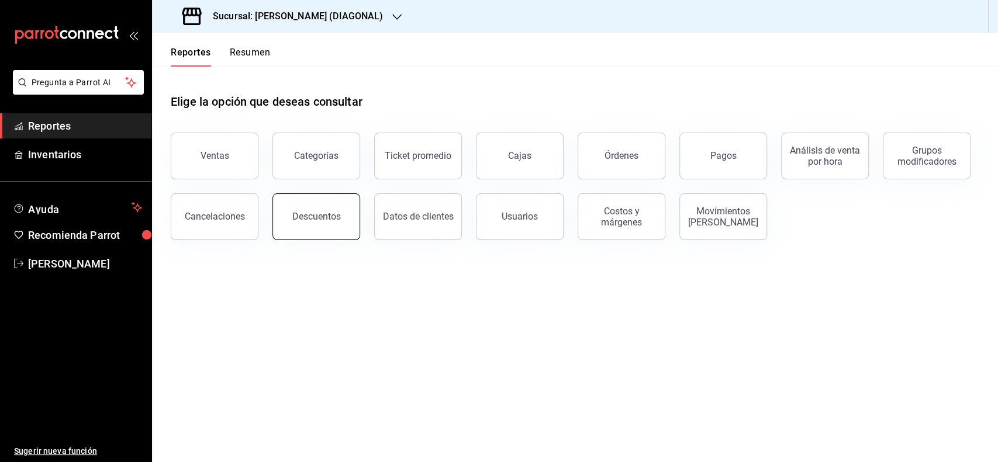
click at [342, 228] on button "Descuentos" at bounding box center [316, 216] width 88 height 47
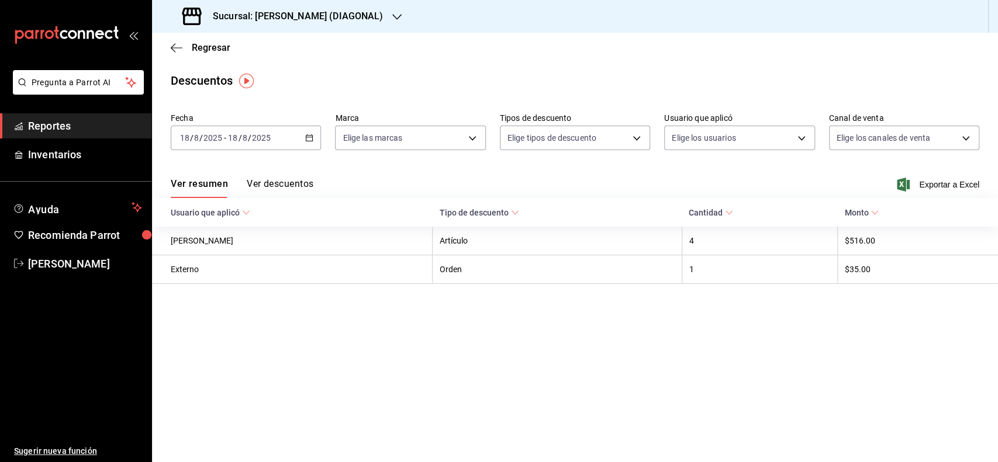
click at [285, 133] on div "[DATE] [DATE] - [DATE] [DATE]" at bounding box center [246, 138] width 150 height 25
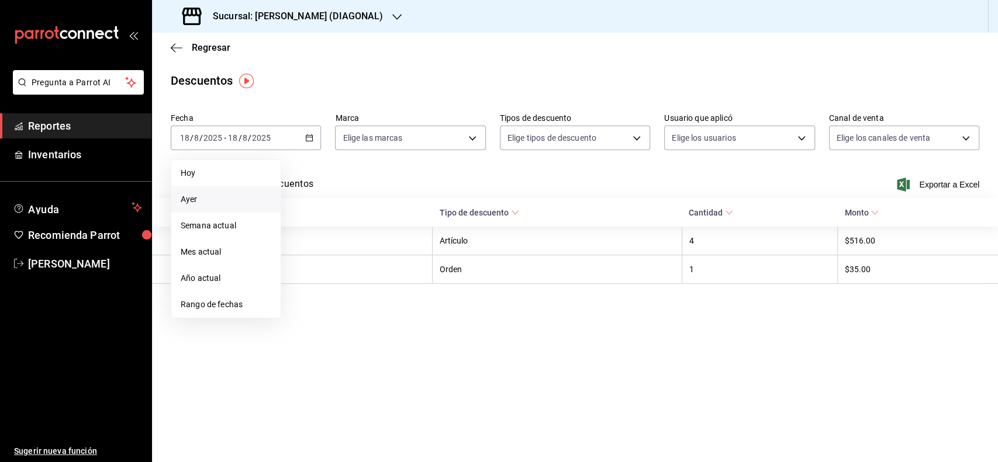
click at [234, 199] on span "Ayer" at bounding box center [226, 199] width 91 height 12
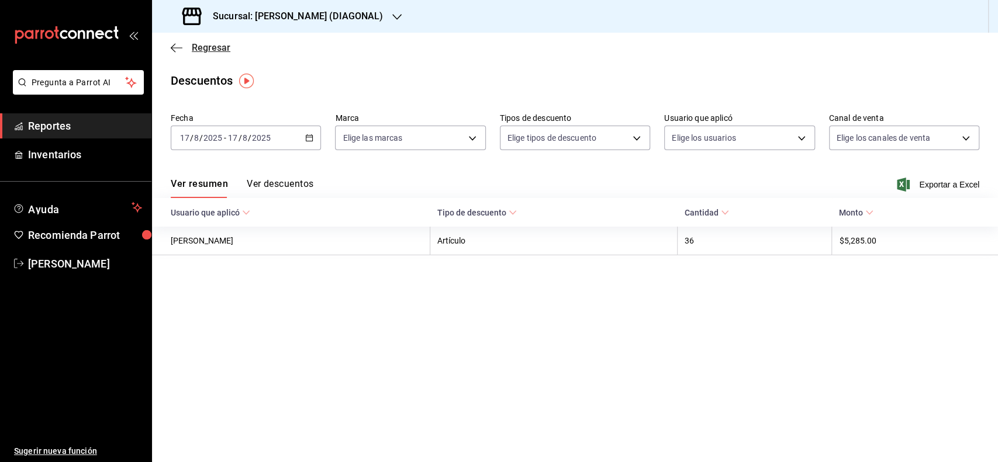
click at [224, 50] on span "Regresar" at bounding box center [211, 47] width 39 height 11
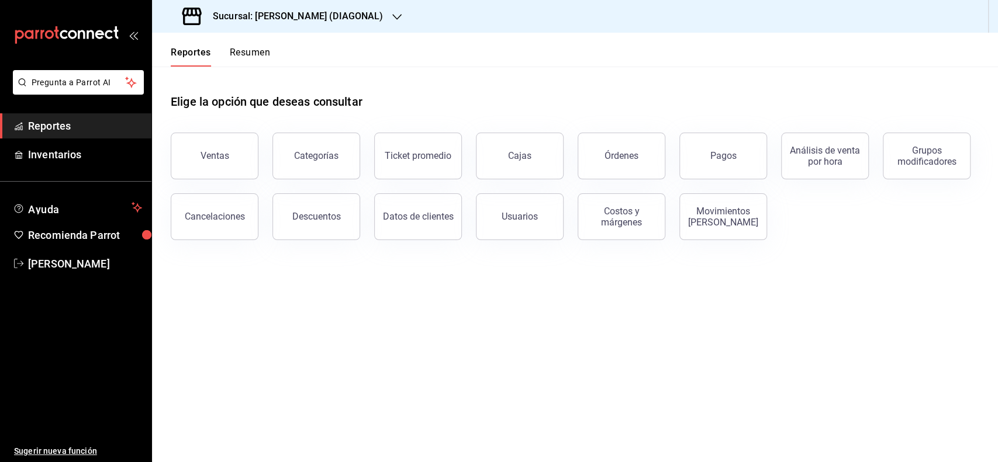
click at [259, 152] on div "Categorías" at bounding box center [309, 149] width 102 height 61
click at [255, 152] on div "Ventas" at bounding box center [208, 149] width 102 height 61
click at [234, 159] on button "Ventas" at bounding box center [215, 156] width 88 height 47
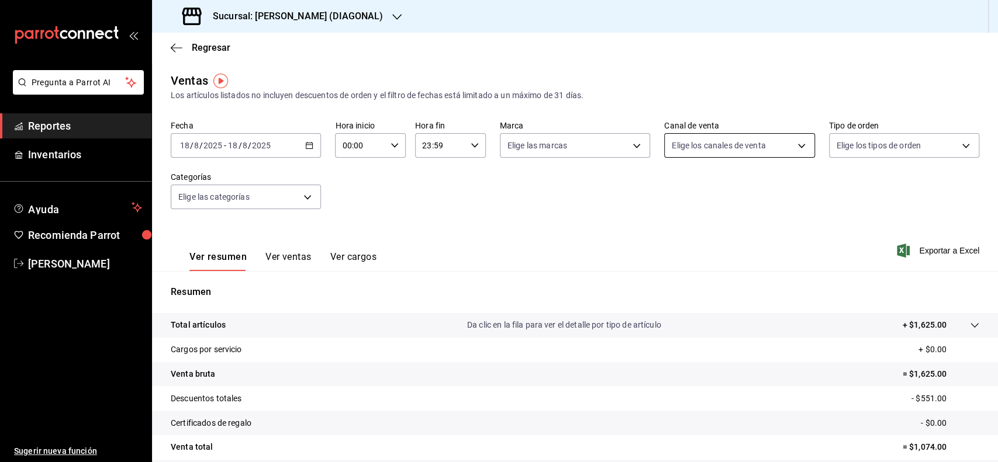
click at [680, 145] on body "Pregunta a Parrot AI Reportes Inventarios Ayuda Recomienda Parrot [PERSON_NAME]…" at bounding box center [499, 231] width 998 height 462
click at [661, 231] on li "Punto de venta" at bounding box center [730, 230] width 147 height 26
type input "PARROT"
checkbox input "true"
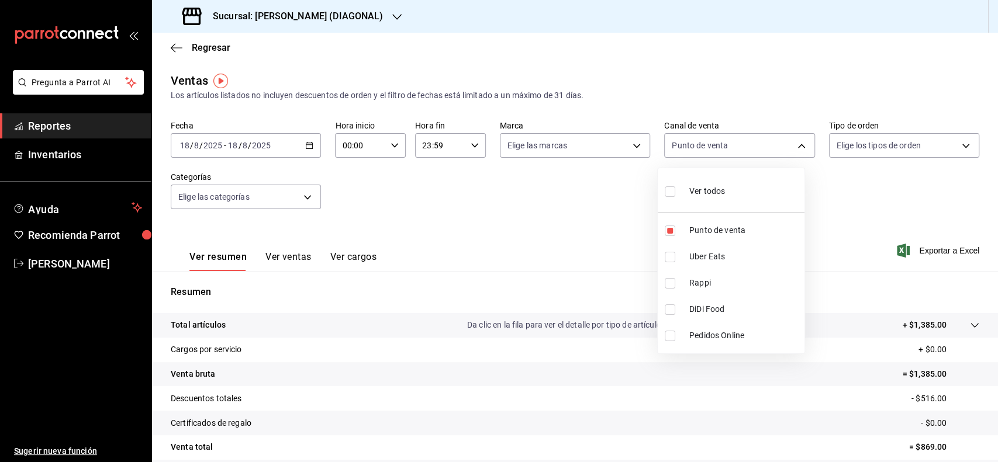
click at [521, 244] on div at bounding box center [499, 231] width 998 height 462
click at [303, 138] on div "[DATE] [DATE] - [DATE] [DATE]" at bounding box center [246, 145] width 150 height 25
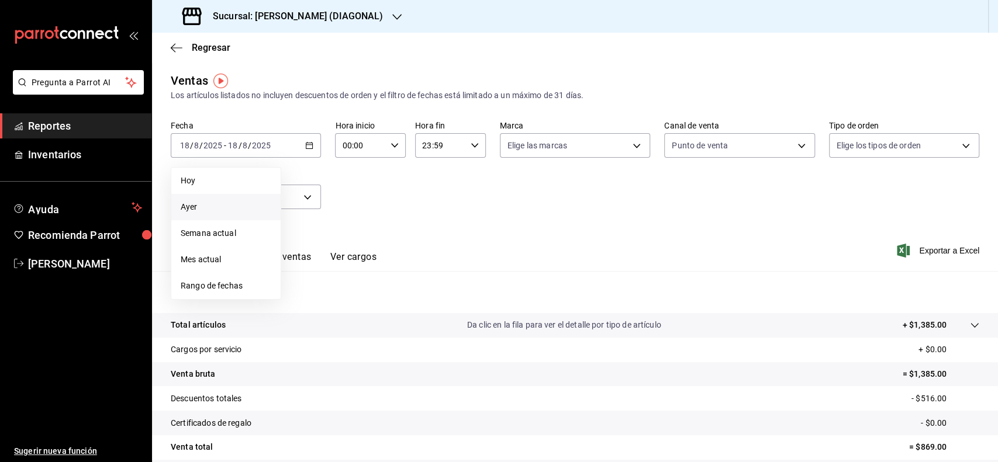
click at [238, 213] on span "Ayer" at bounding box center [226, 207] width 91 height 12
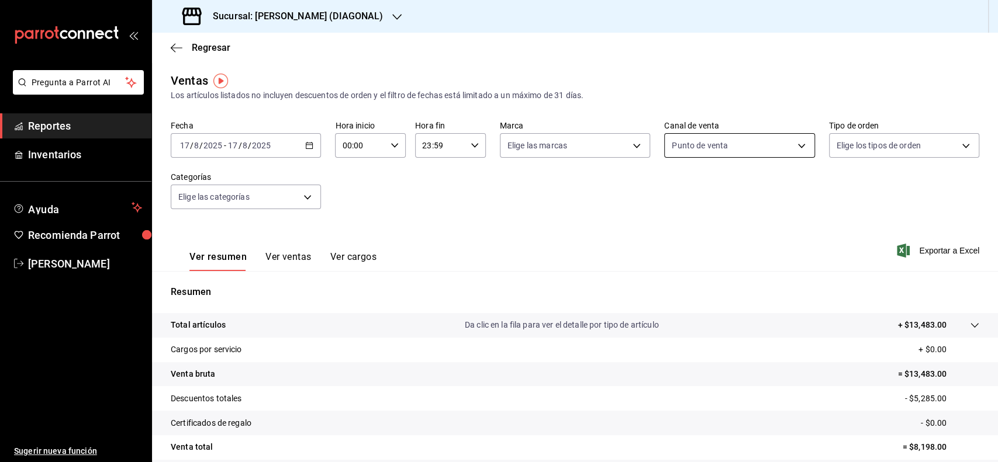
click at [674, 143] on body "Pregunta a Parrot AI Reportes Inventarios Ayuda Recomienda Parrot [PERSON_NAME]…" at bounding box center [499, 231] width 998 height 462
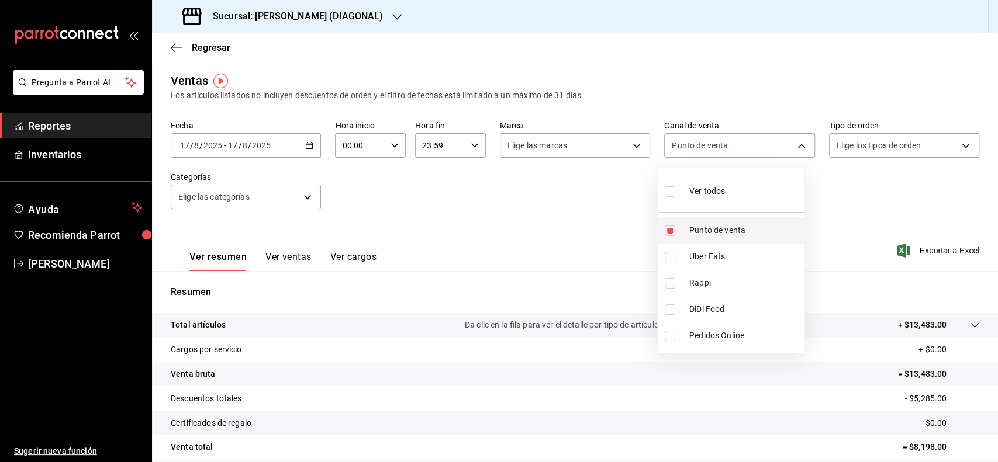
click at [667, 230] on input "checkbox" at bounding box center [669, 231] width 11 height 11
checkbox input "false"
click at [673, 255] on input "checkbox" at bounding box center [669, 257] width 11 height 11
checkbox input "true"
type input "UBER_EATS"
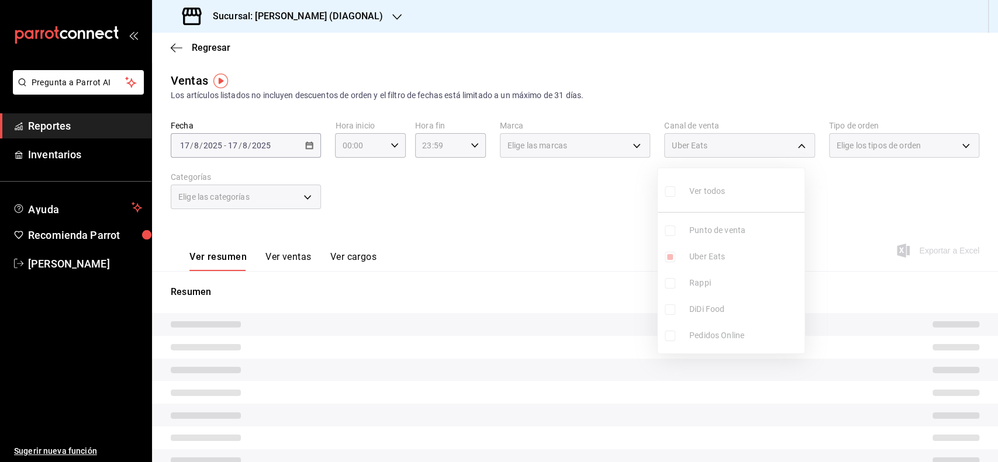
click at [673, 283] on ul "Ver todos Punto de venta Uber Eats Rappi DiDi Food Pedidos Online" at bounding box center [730, 260] width 147 height 185
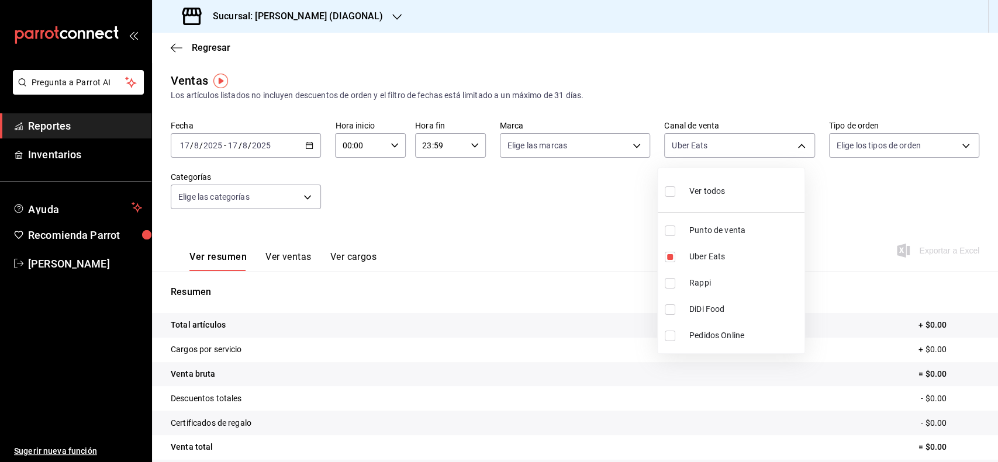
drag, startPoint x: 671, startPoint y: 304, endPoint x: 666, endPoint y: 290, distance: 15.5
click at [671, 304] on input "checkbox" at bounding box center [669, 309] width 11 height 11
checkbox input "true"
type input "UBER_EATS,DIDI_FOOD"
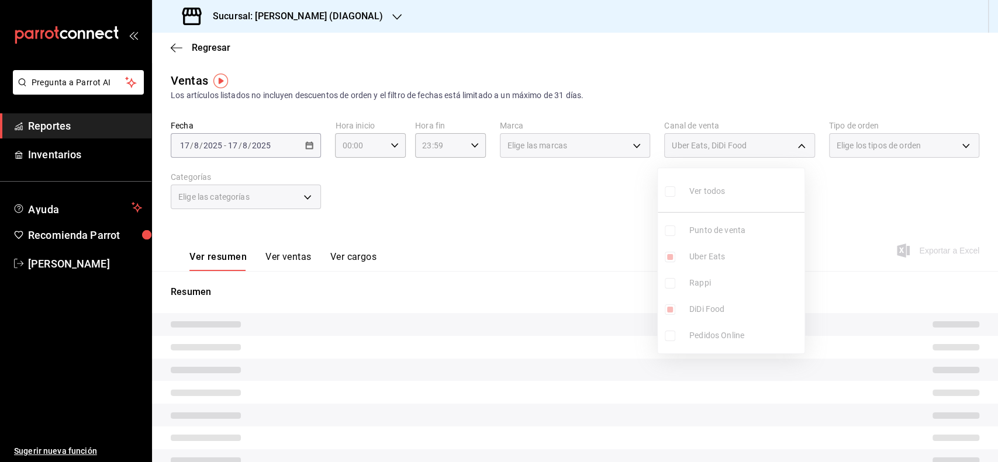
click at [665, 288] on ul "Ver todos Punto de venta Uber Eats Rappi DiDi Food Pedidos Online" at bounding box center [730, 260] width 147 height 185
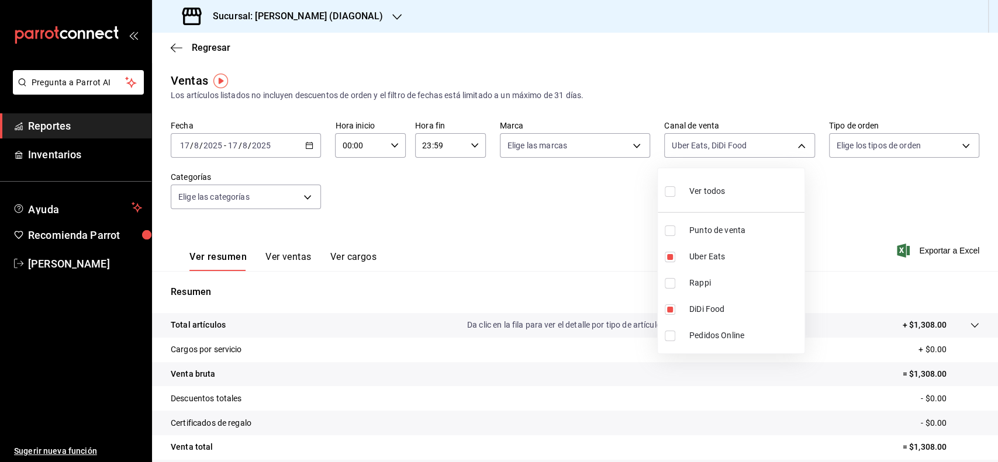
click at [665, 288] on input "checkbox" at bounding box center [669, 283] width 11 height 11
checkbox input "true"
type input "UBER_EATS,DIDI_FOOD,RAPPI"
click at [673, 258] on input "checkbox" at bounding box center [669, 257] width 11 height 11
checkbox input "false"
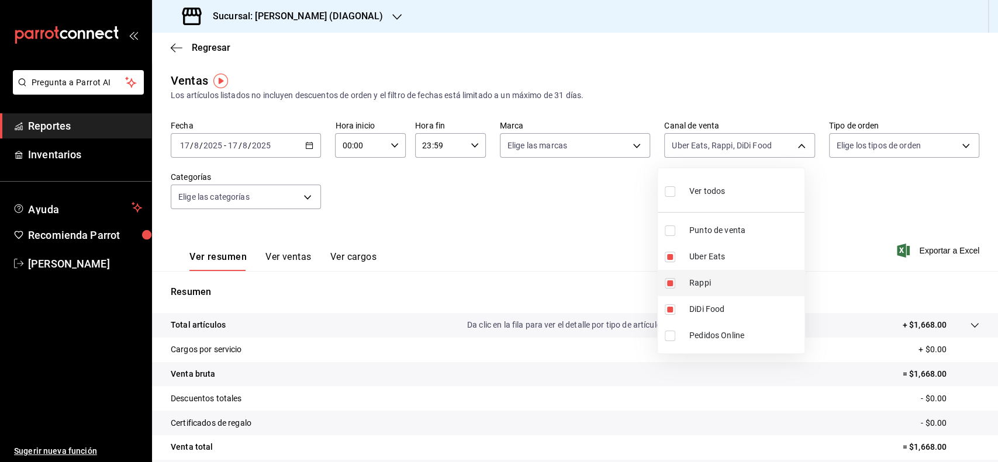
type input "DIDI_FOOD,RAPPI"
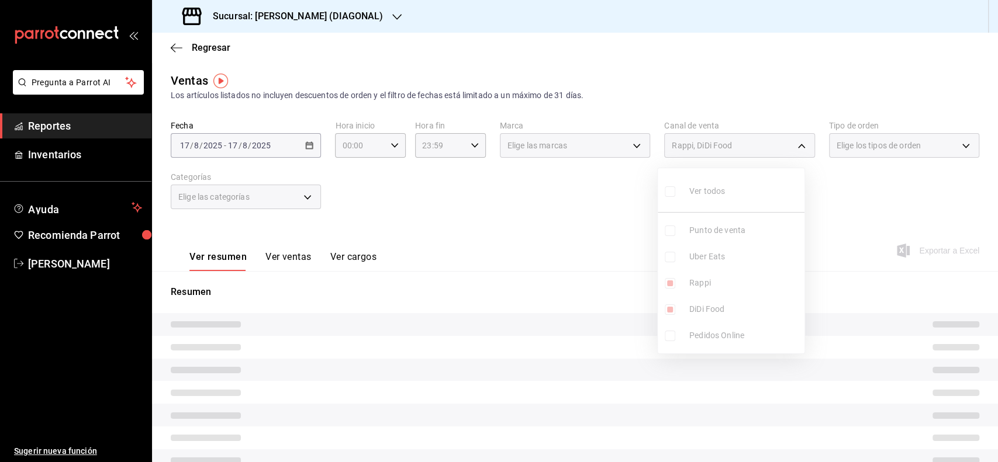
click at [666, 292] on ul "Ver todos Punto de venta Uber Eats Rappi DiDi Food Pedidos Online" at bounding box center [730, 260] width 147 height 185
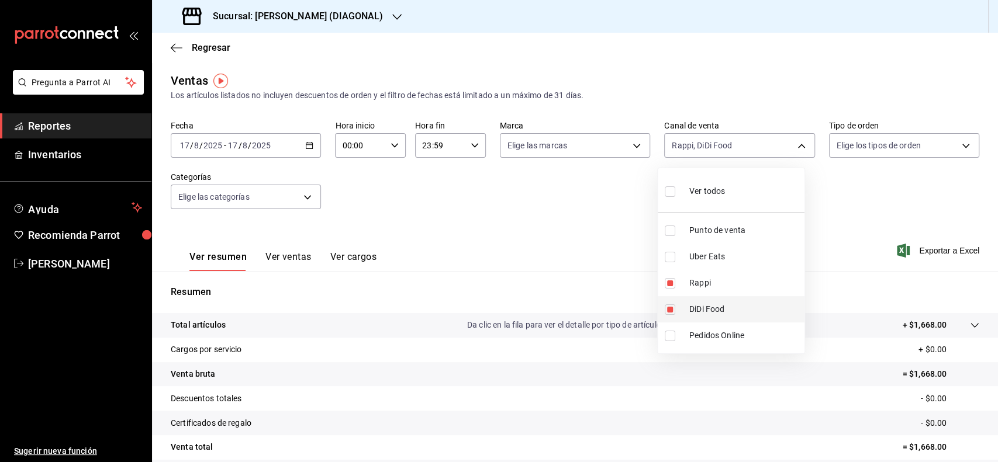
click at [666, 307] on input "checkbox" at bounding box center [669, 309] width 11 height 11
checkbox input "false"
type input "RAPPI"
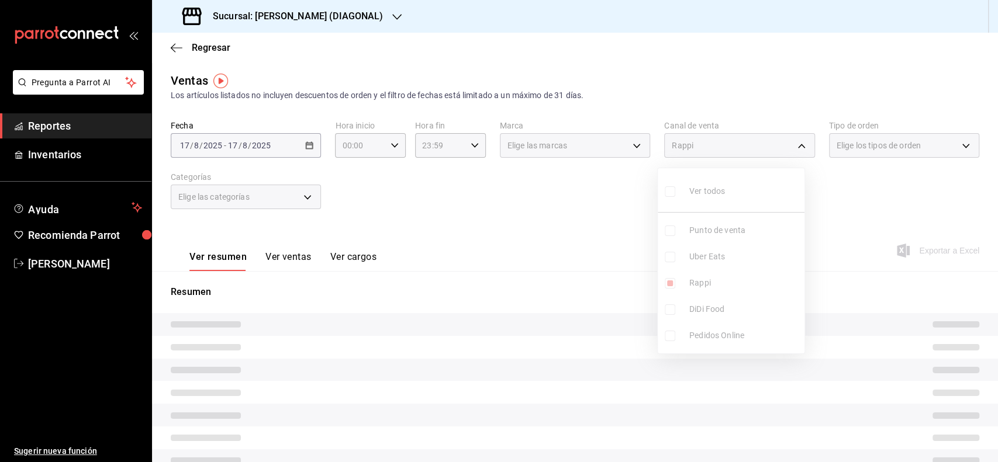
click at [669, 284] on ul "Ver todos Punto de venta Uber Eats Rappi DiDi Food Pedidos Online" at bounding box center [730, 260] width 147 height 185
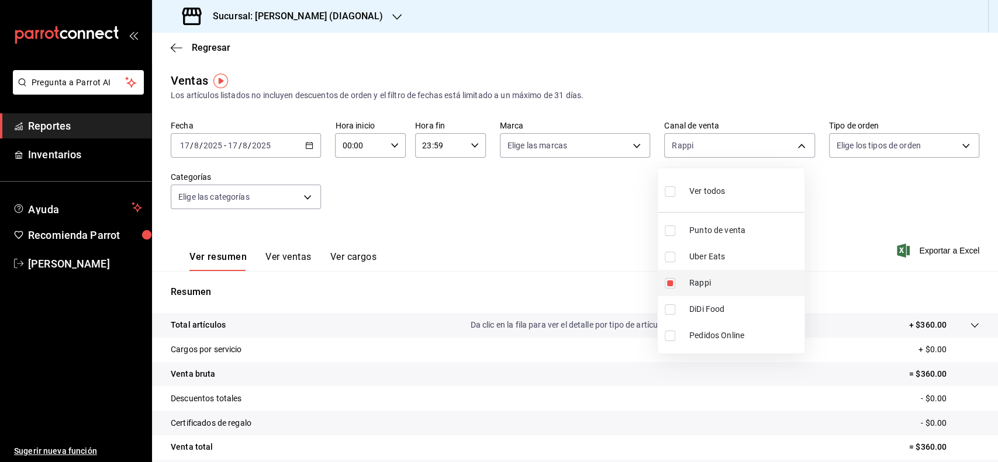
click at [667, 285] on input "checkbox" at bounding box center [669, 283] width 11 height 11
checkbox input "false"
click at [671, 227] on input "checkbox" at bounding box center [669, 231] width 11 height 11
checkbox input "true"
type input "PARROT"
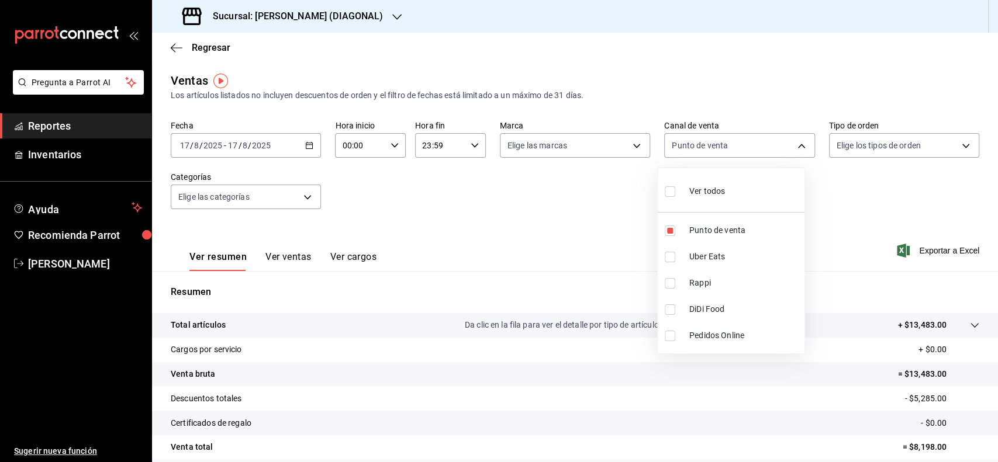
click at [590, 243] on div at bounding box center [499, 231] width 998 height 462
click at [277, 255] on button "Ver ventas" at bounding box center [288, 261] width 46 height 20
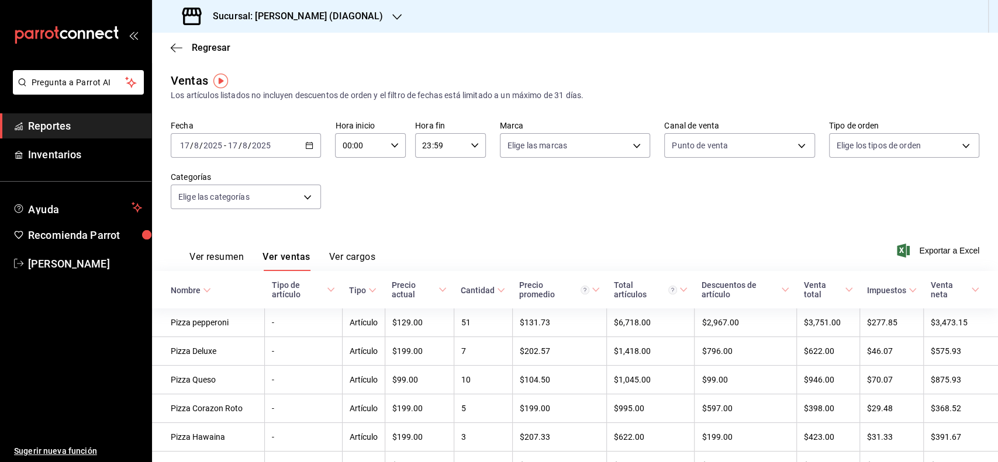
click at [438, 288] on icon at bounding box center [442, 290] width 8 height 8
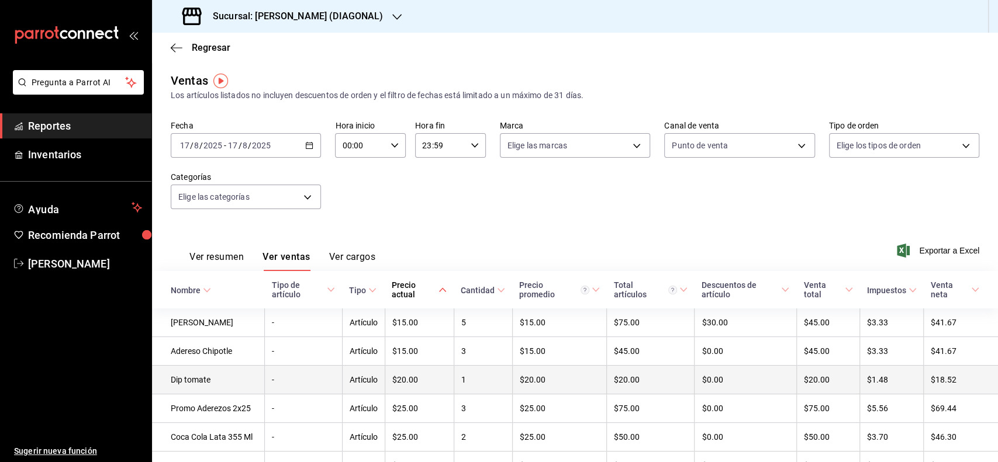
scroll to position [78, 0]
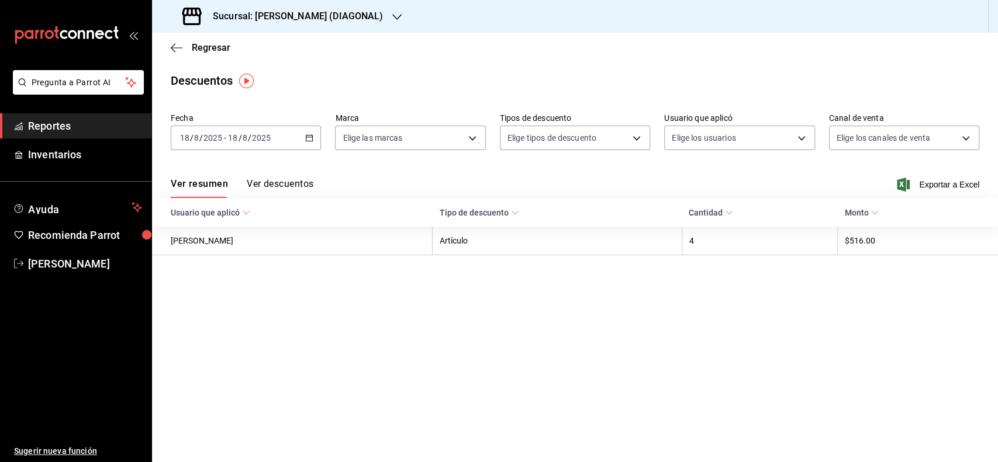
click at [474, 339] on main "Regresar Descuentos Fecha 2025-08-18 18 / 8 / 2025 - 2025-08-18 18 / 8 / 2025 M…" at bounding box center [575, 248] width 846 height 430
click at [220, 49] on span "Regresar" at bounding box center [211, 47] width 39 height 11
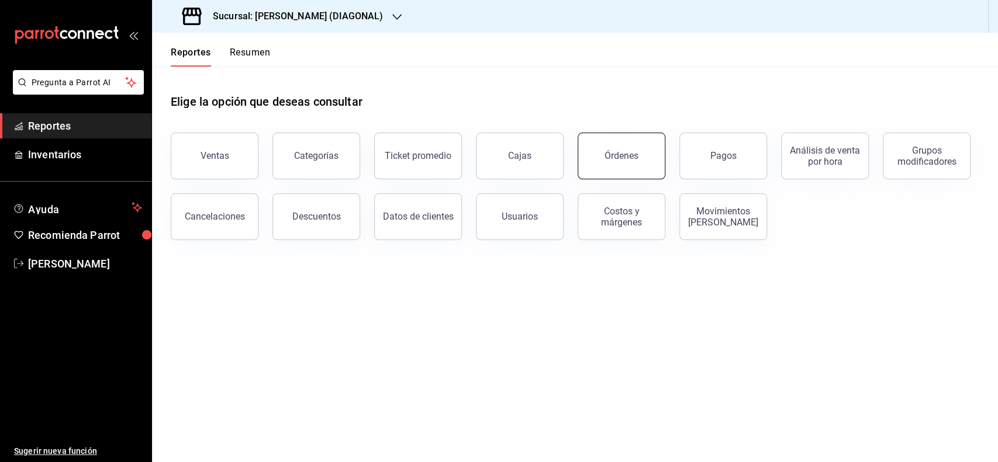
click at [615, 144] on button "Órdenes" at bounding box center [621, 156] width 88 height 47
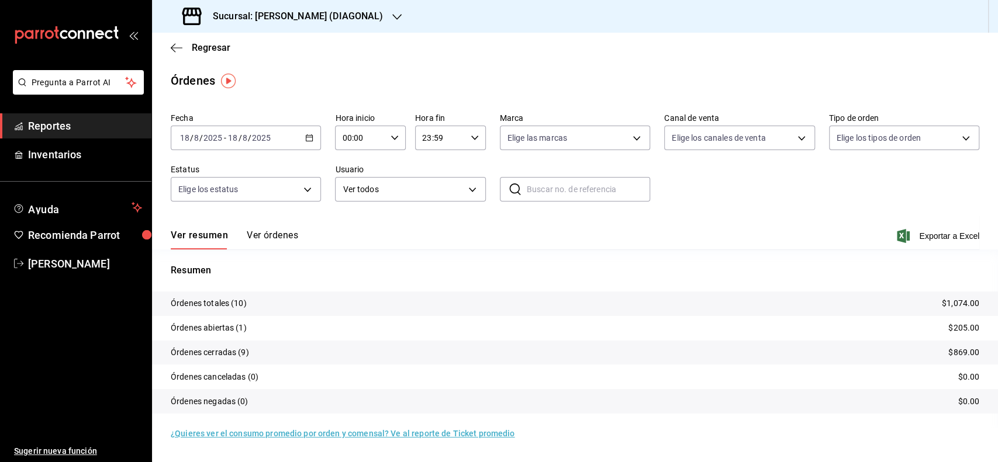
click at [313, 10] on h3 "Sucursal: [PERSON_NAME] (DIAGONAL)" at bounding box center [292, 16] width 179 height 14
click at [407, 63] on div at bounding box center [499, 231] width 998 height 462
click at [294, 140] on div "[DATE] [DATE] - [DATE] [DATE]" at bounding box center [246, 138] width 150 height 25
click at [213, 302] on span "Rango de fechas" at bounding box center [226, 305] width 91 height 12
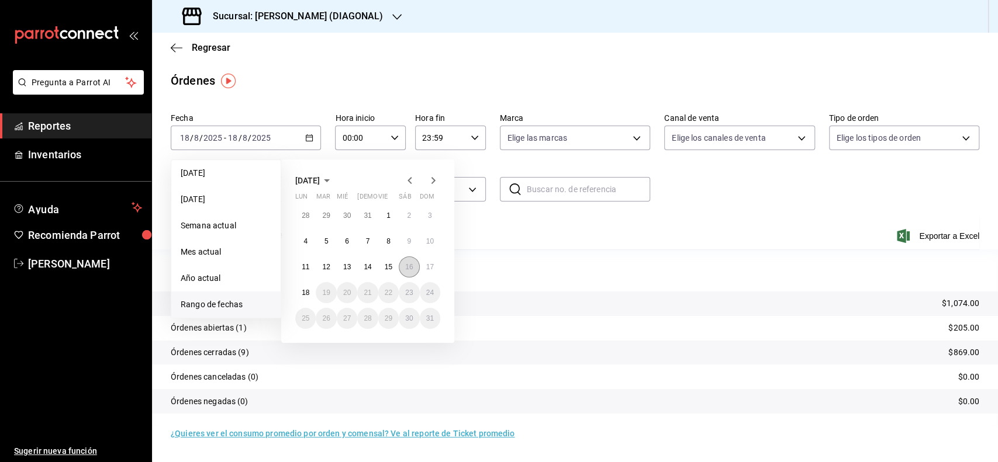
click at [405, 267] on abbr "16" at bounding box center [409, 267] width 8 height 8
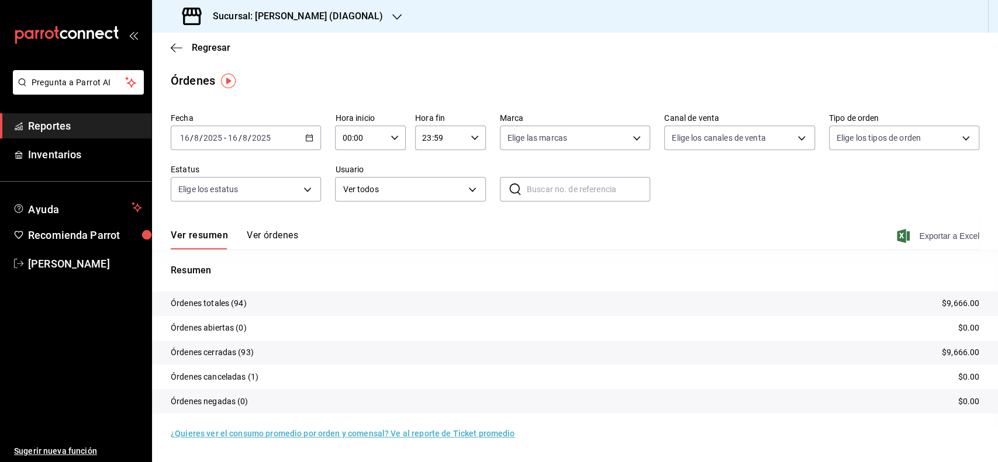
click at [919, 237] on span "Exportar a Excel" at bounding box center [939, 236] width 80 height 14
click at [279, 139] on div "[DATE] [DATE] - [DATE] [DATE]" at bounding box center [246, 138] width 150 height 25
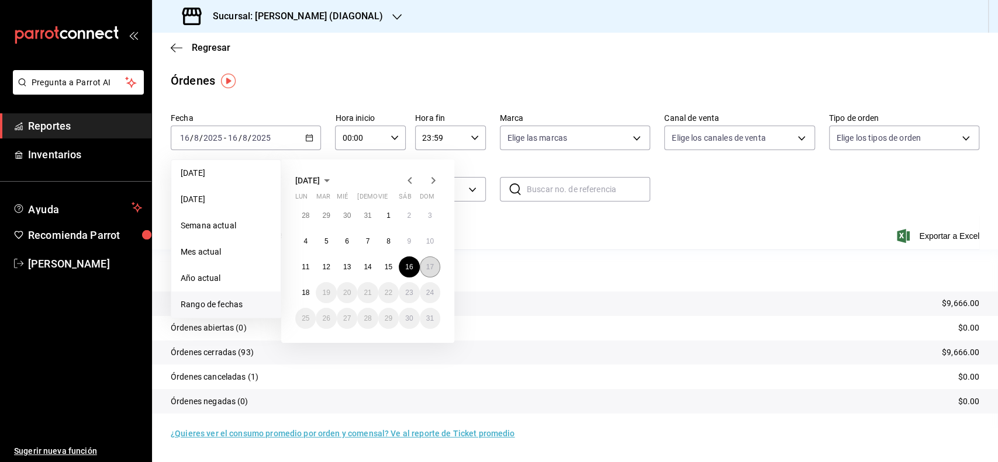
click at [428, 270] on abbr "17" at bounding box center [430, 267] width 8 height 8
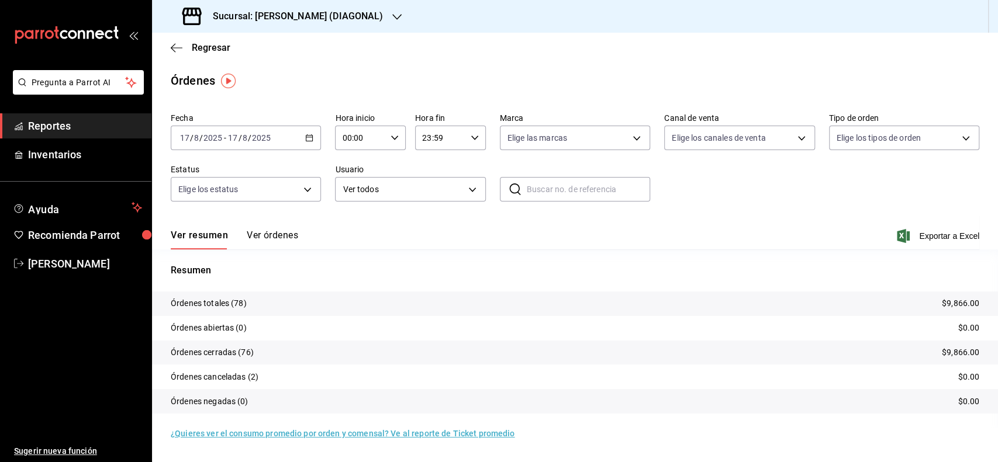
click at [718, 226] on div "Ver resumen Ver órdenes Exportar a Excel" at bounding box center [575, 233] width 808 height 34
click at [922, 238] on span "Exportar a Excel" at bounding box center [939, 236] width 80 height 14
click at [953, 241] on span "Exportar a Excel" at bounding box center [939, 236] width 80 height 14
click at [196, 48] on span "Regresar" at bounding box center [211, 47] width 39 height 11
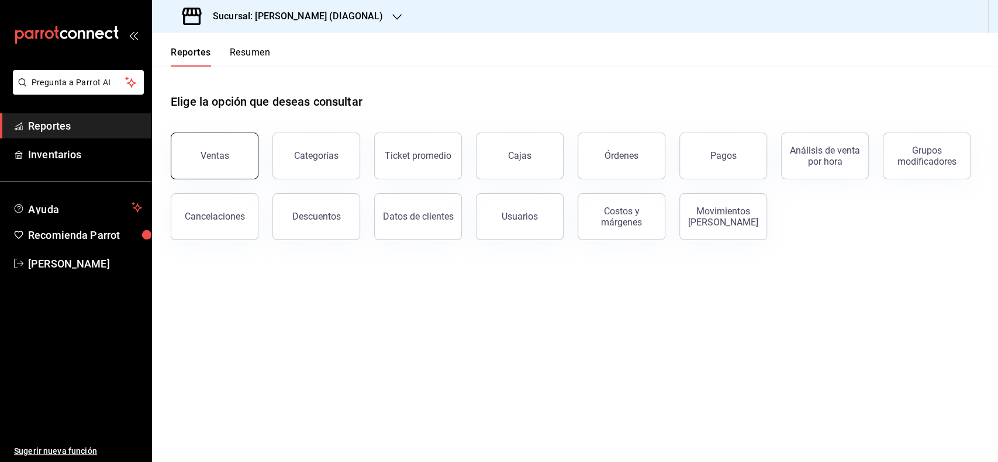
click at [241, 170] on button "Ventas" at bounding box center [215, 156] width 88 height 47
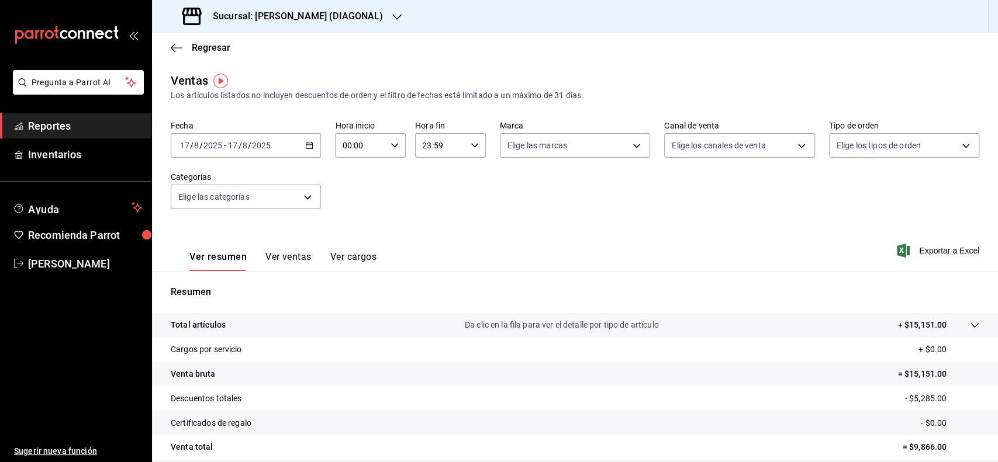
click at [403, 186] on div "Fecha 2025-08-17 17 / 8 / 2025 - 2025-08-17 17 / 8 / 2025 Hora inicio 00:00 Hor…" at bounding box center [575, 171] width 808 height 103
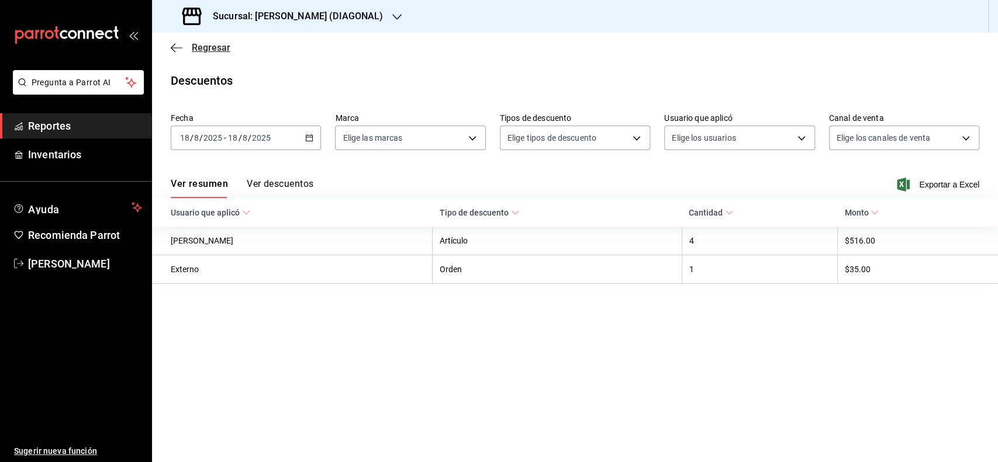
click at [203, 45] on span "Regresar" at bounding box center [211, 47] width 39 height 11
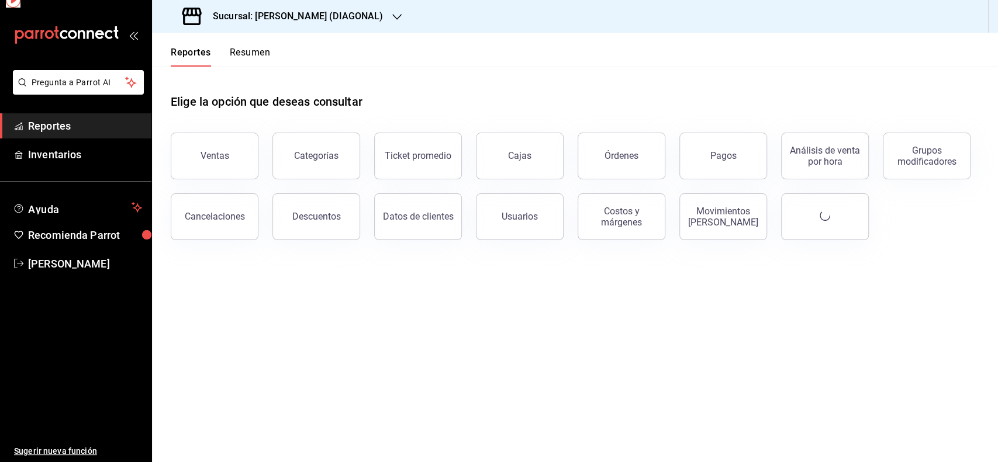
click at [206, 47] on button "Reportes" at bounding box center [191, 57] width 40 height 20
click at [633, 158] on div "Órdenes" at bounding box center [621, 155] width 34 height 11
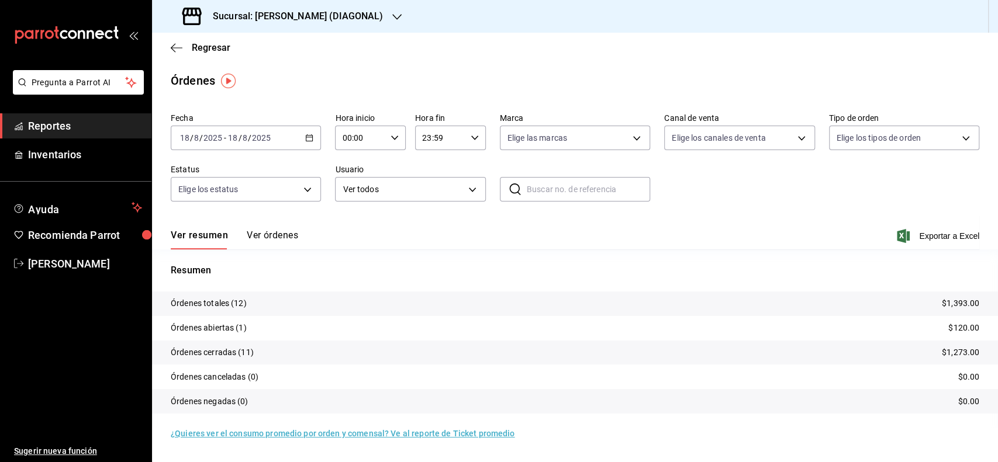
click at [365, 219] on div "Ver resumen Ver órdenes Exportar a Excel" at bounding box center [575, 233] width 808 height 34
click at [288, 138] on div "[DATE] [DATE] - [DATE] [DATE]" at bounding box center [246, 138] width 150 height 25
click at [211, 302] on span "Rango de fechas" at bounding box center [226, 305] width 91 height 12
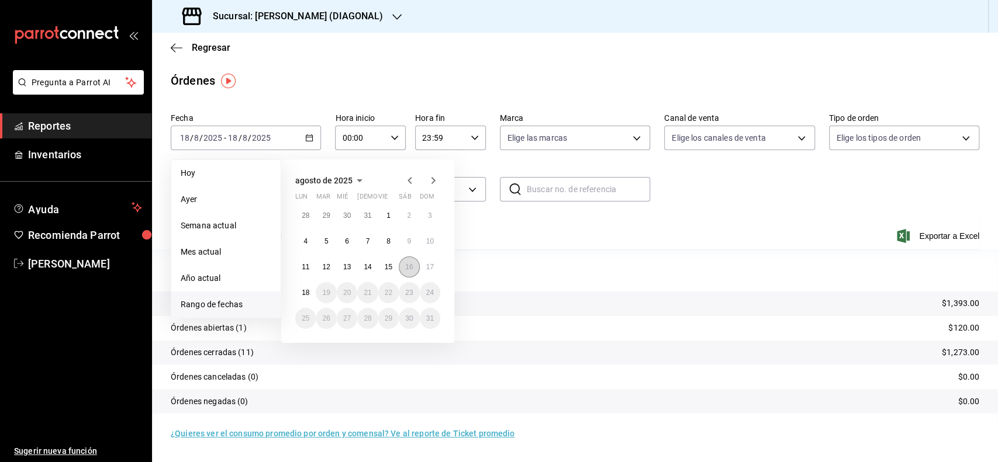
click at [403, 264] on button "16" at bounding box center [409, 267] width 20 height 21
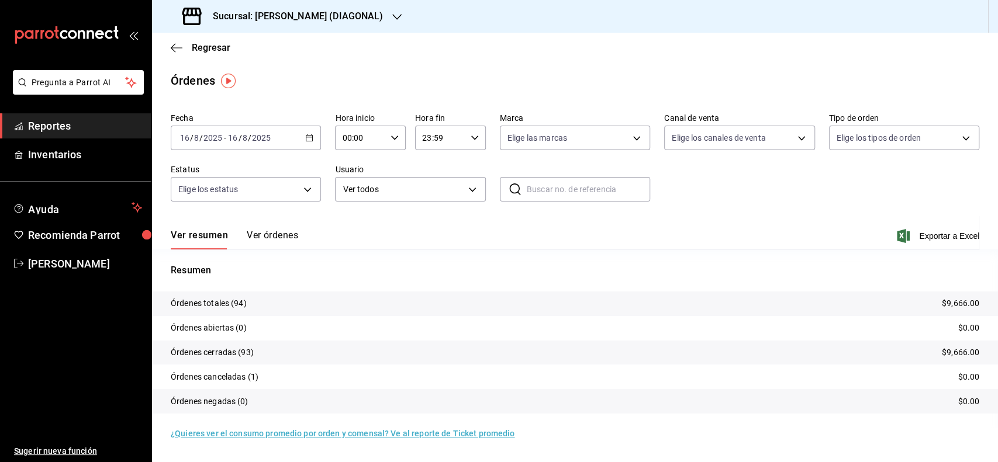
click at [303, 143] on div "[DATE] [DATE] - [DATE] [DATE]" at bounding box center [246, 138] width 150 height 25
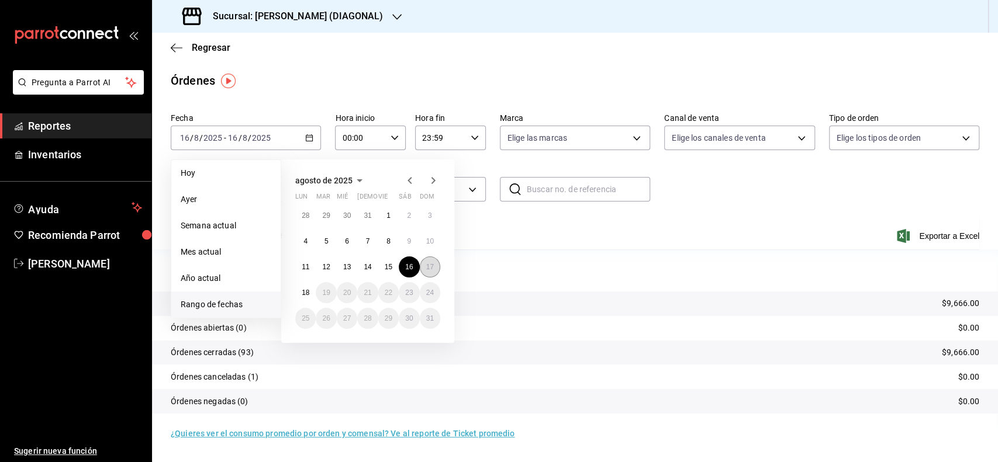
click at [437, 271] on button "17" at bounding box center [430, 267] width 20 height 21
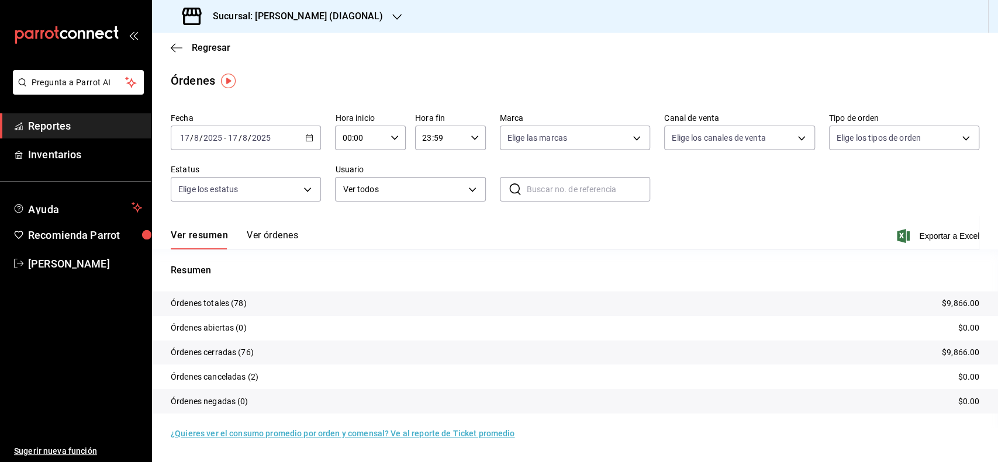
click at [266, 234] on button "Ver órdenes" at bounding box center [272, 240] width 51 height 20
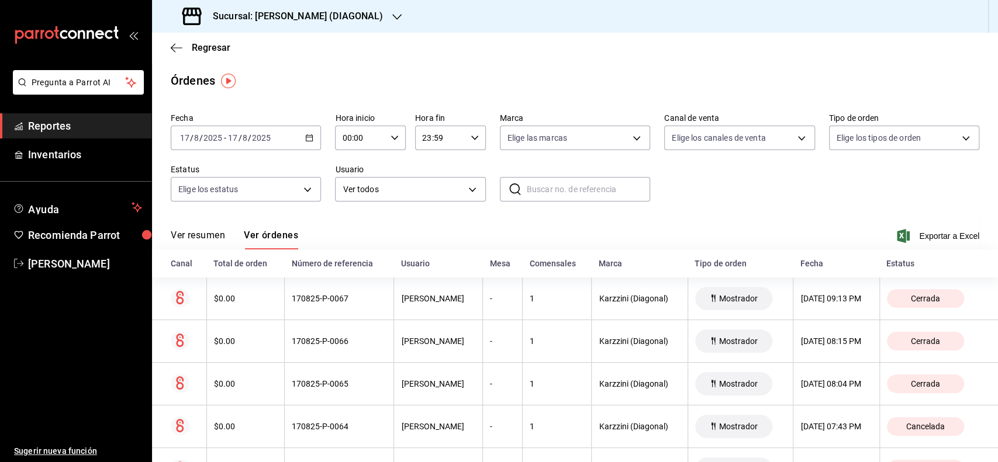
click at [214, 232] on button "Ver resumen" at bounding box center [198, 240] width 54 height 20
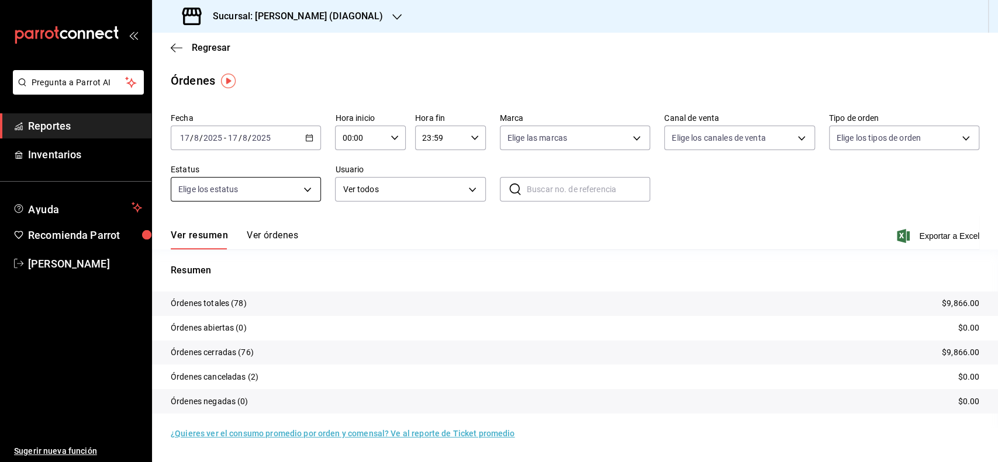
click at [241, 189] on body "Pregunta a Parrot AI Reportes Inventarios Ayuda Recomienda Parrot Tomas Fuentes…" at bounding box center [499, 231] width 998 height 462
click at [188, 330] on input "checkbox" at bounding box center [183, 327] width 11 height 11
checkbox input "true"
type input "CANCELED"
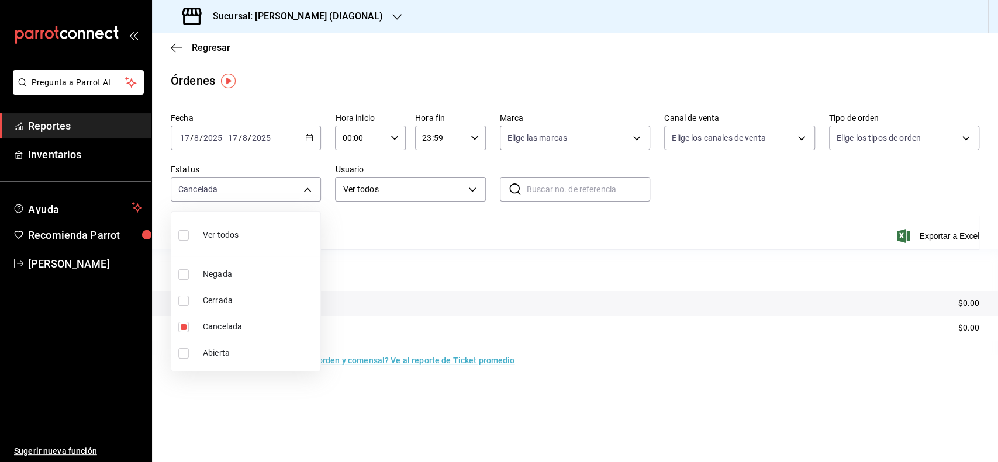
click at [340, 233] on div at bounding box center [499, 231] width 998 height 462
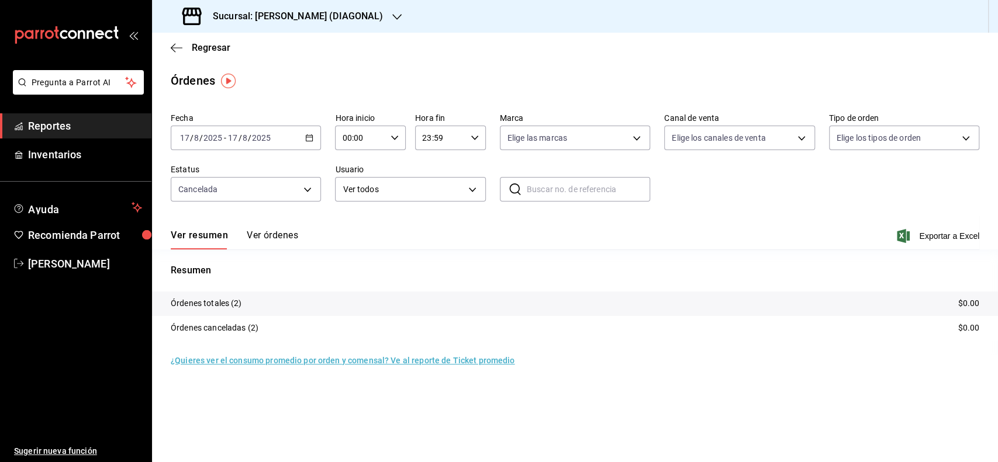
click at [269, 238] on button "Ver órdenes" at bounding box center [272, 240] width 51 height 20
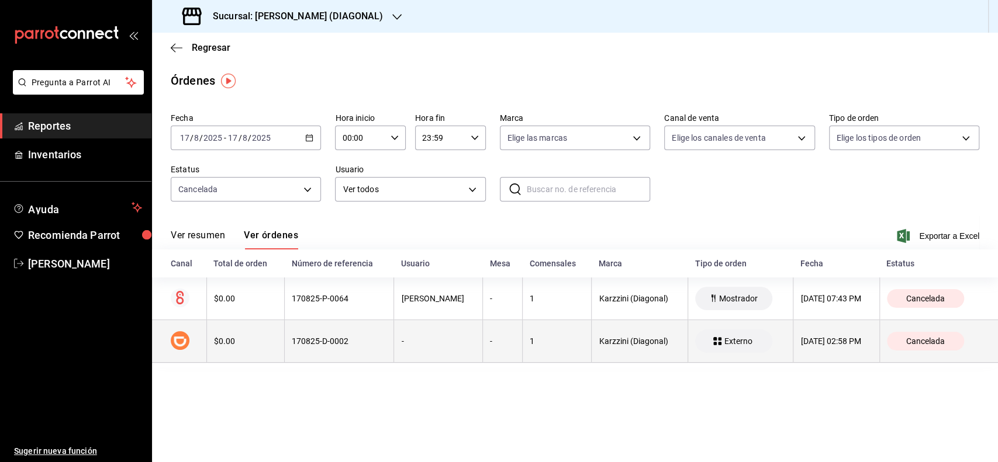
click at [353, 342] on div "170825-D-0002" at bounding box center [339, 341] width 95 height 9
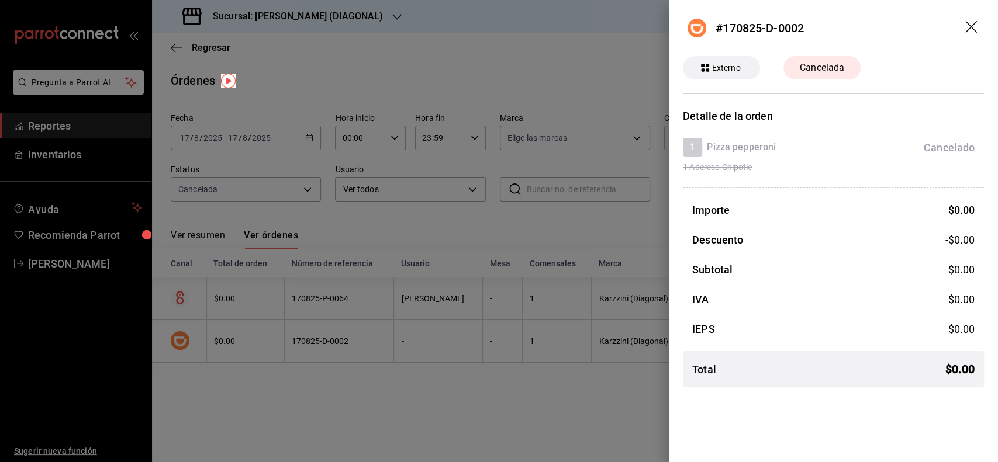
click at [328, 380] on div at bounding box center [499, 231] width 998 height 462
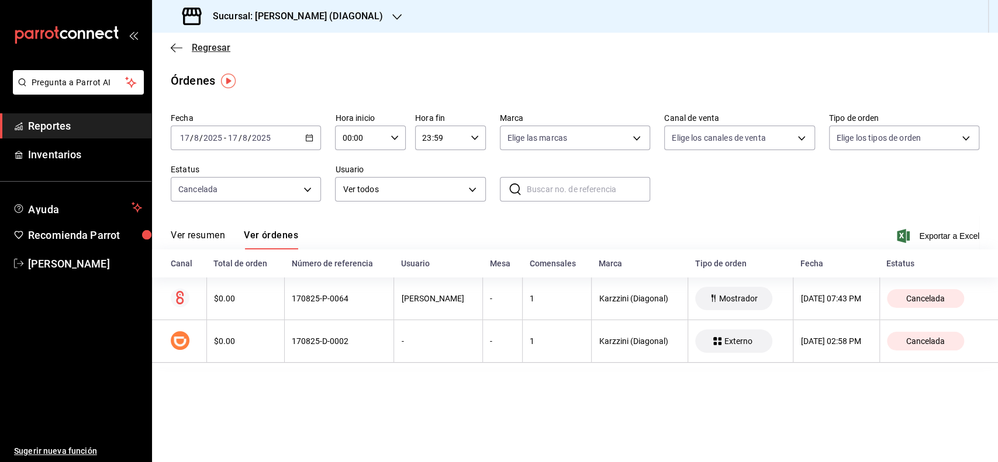
click at [205, 44] on span "Regresar" at bounding box center [211, 47] width 39 height 11
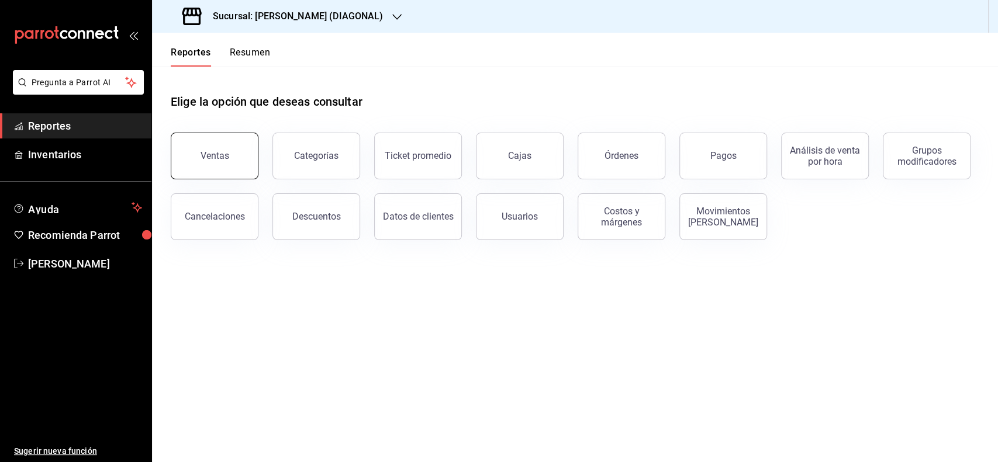
click at [255, 146] on div "Ventas" at bounding box center [208, 149] width 102 height 61
click at [241, 160] on button "Ventas" at bounding box center [215, 156] width 88 height 47
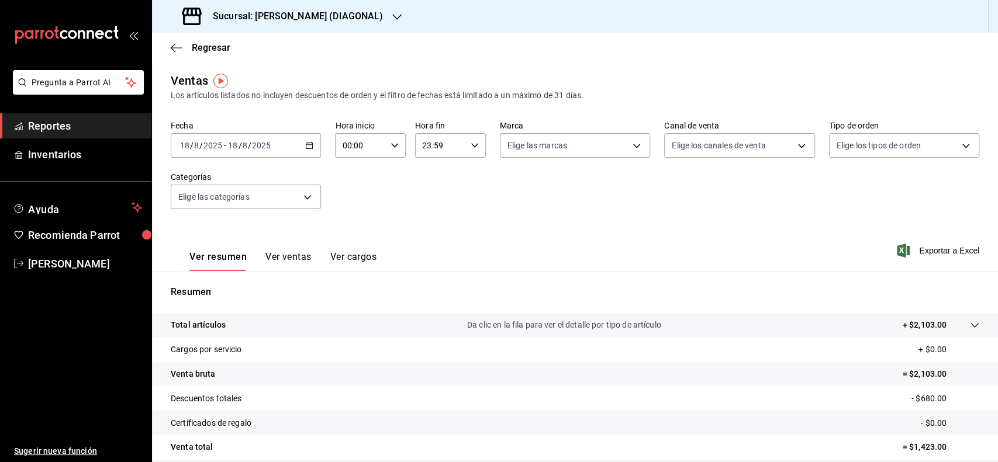
click at [292, 155] on div "[DATE] [DATE] - [DATE] [DATE]" at bounding box center [246, 145] width 150 height 25
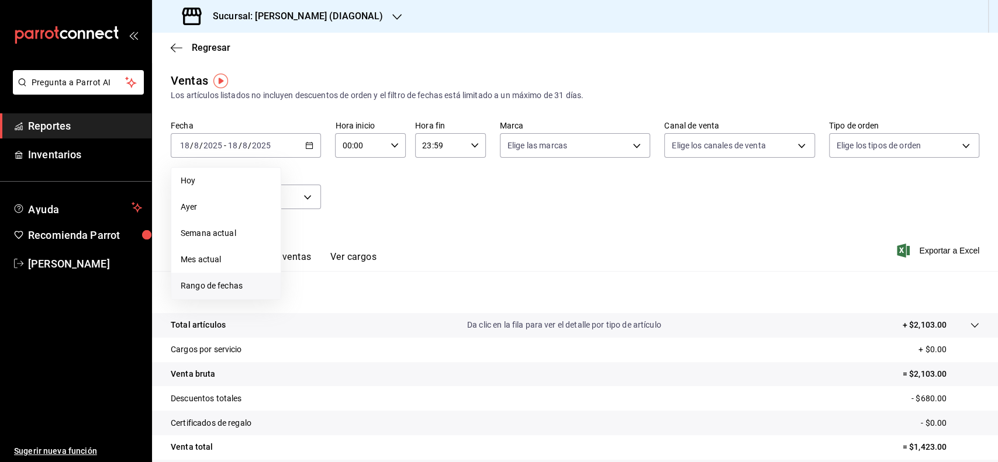
click at [252, 282] on span "Rango de fechas" at bounding box center [226, 286] width 91 height 12
click at [385, 276] on abbr "15" at bounding box center [389, 275] width 8 height 8
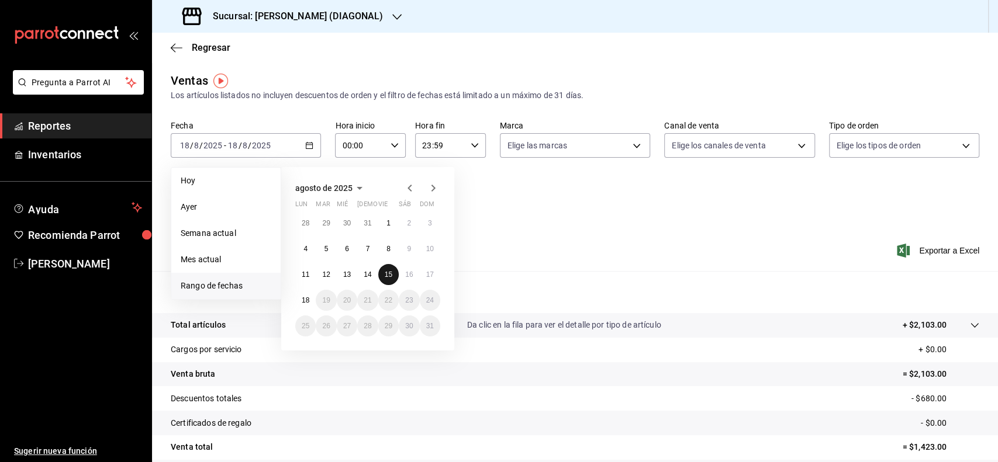
click at [385, 276] on abbr "15" at bounding box center [389, 275] width 8 height 8
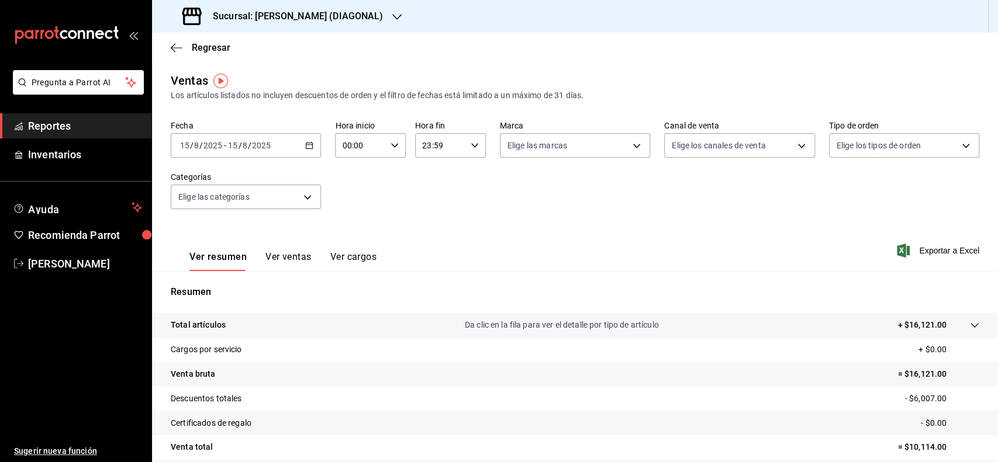
click at [673, 205] on div "Fecha 2025-08-15 15 / 8 / 2025 - 2025-08-15 15 / 8 / 2025 Hora inicio 00:00 Hor…" at bounding box center [575, 171] width 808 height 103
click at [673, 141] on body "Pregunta a Parrot AI Reportes Inventarios Ayuda Recomienda Parrot Tomas Fuentes…" at bounding box center [499, 231] width 998 height 462
click at [669, 261] on input "checkbox" at bounding box center [669, 257] width 11 height 11
checkbox input "true"
type input "UBER_EATS"
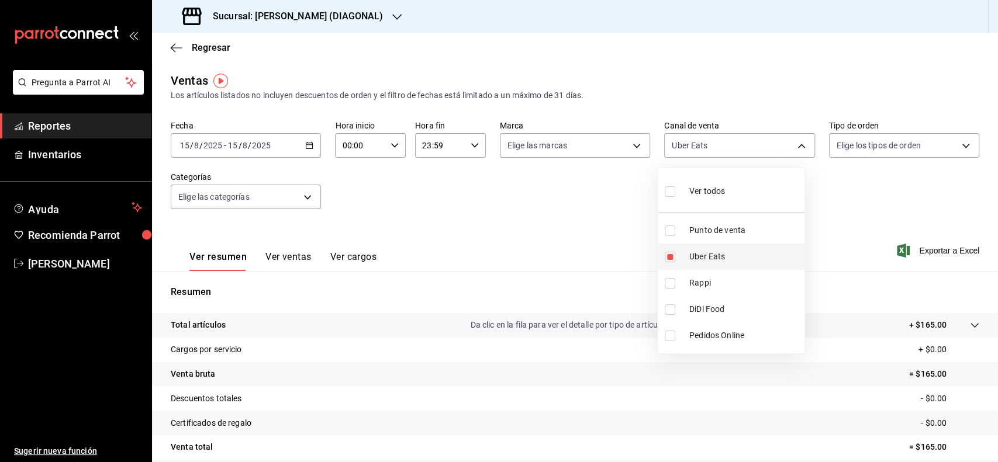
click at [667, 258] on input "checkbox" at bounding box center [669, 257] width 11 height 11
checkbox input "false"
click at [664, 285] on input "checkbox" at bounding box center [669, 283] width 11 height 11
checkbox input "true"
type input "RAPPI"
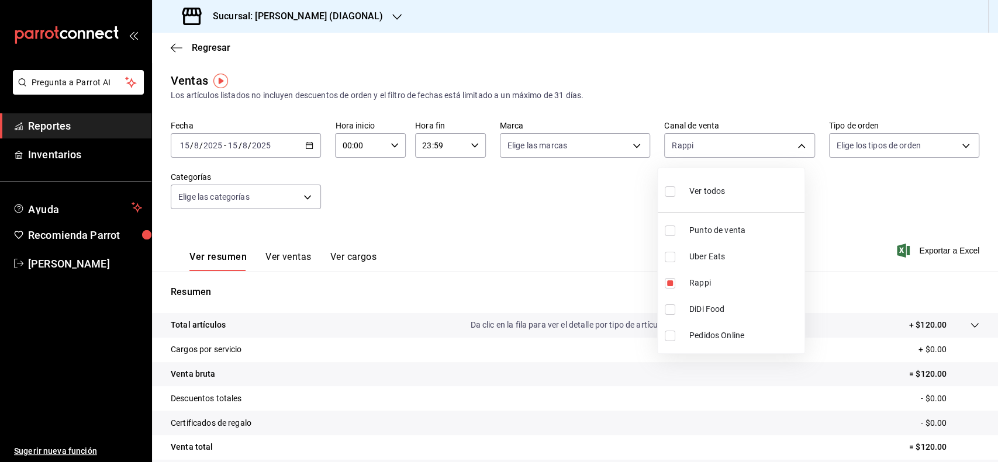
click at [580, 245] on div at bounding box center [499, 231] width 998 height 462
click at [742, 142] on body "Pregunta a Parrot AI Reportes Inventarios Ayuda Recomienda Parrot Tomas Fuentes…" at bounding box center [499, 231] width 998 height 462
click at [673, 278] on input "checkbox" at bounding box center [669, 283] width 11 height 11
checkbox input "false"
click at [672, 315] on li "DiDi Food" at bounding box center [730, 309] width 147 height 26
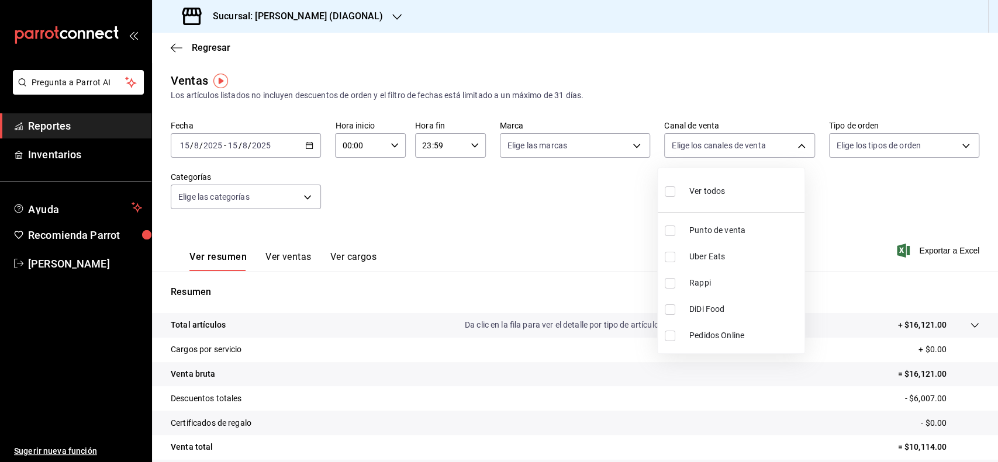
type input "DIDI_FOOD"
checkbox input "true"
click at [677, 250] on li "Uber Eats" at bounding box center [730, 257] width 147 height 26
type input "DIDI_FOOD,UBER_EATS"
checkbox input "true"
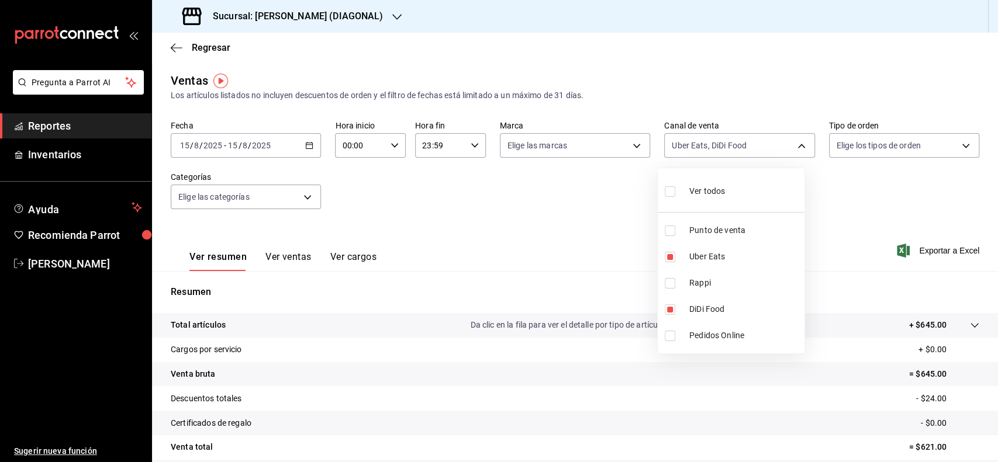
click at [666, 280] on ul "Ver todos Punto de venta Uber Eats Rappi DiDi Food Pedidos Online" at bounding box center [730, 260] width 147 height 185
click at [670, 285] on input "checkbox" at bounding box center [669, 283] width 11 height 11
checkbox input "true"
type input "DIDI_FOOD,UBER_EATS,RAPPI"
click at [548, 212] on div at bounding box center [499, 231] width 998 height 462
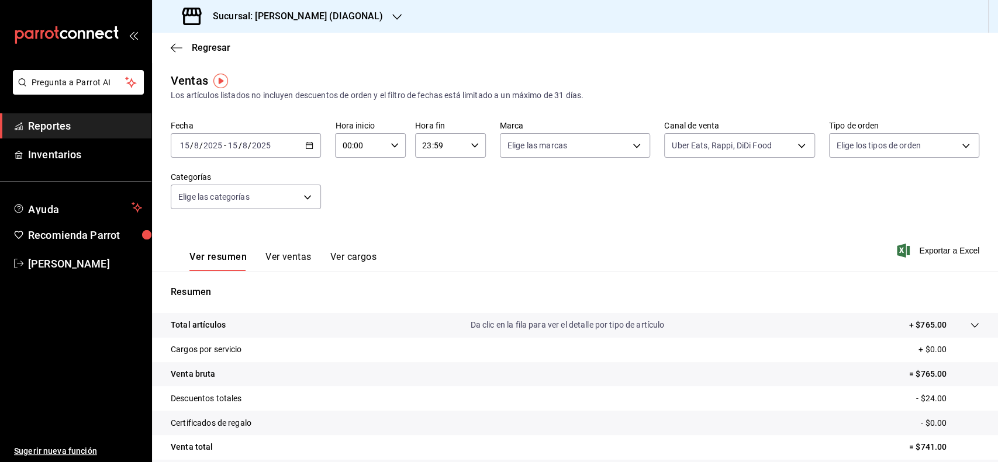
click at [290, 257] on button "Ver ventas" at bounding box center [288, 261] width 46 height 20
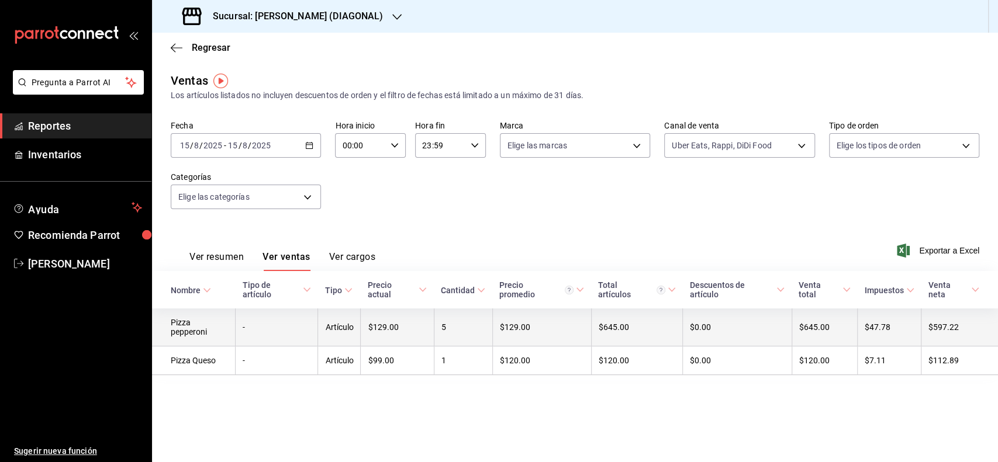
click at [433, 309] on td "$129.00" at bounding box center [397, 328] width 73 height 38
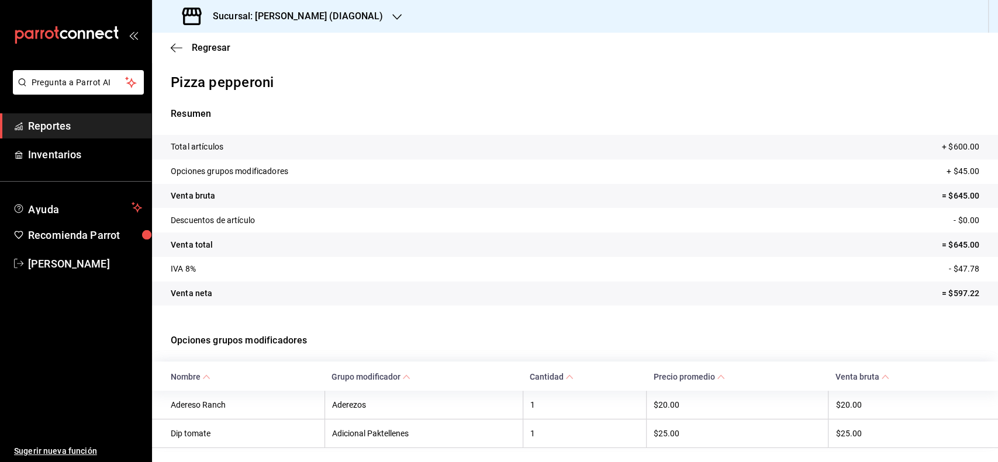
scroll to position [34, 0]
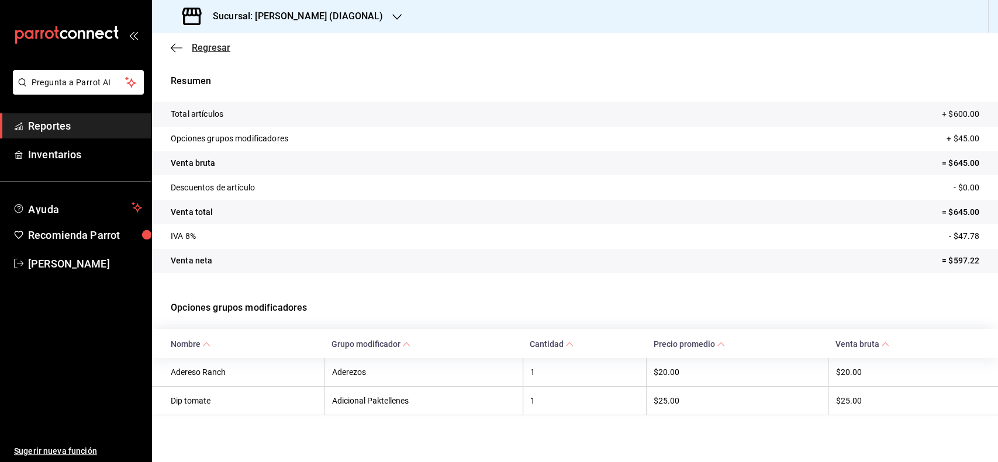
click at [214, 53] on span "Regresar" at bounding box center [211, 47] width 39 height 11
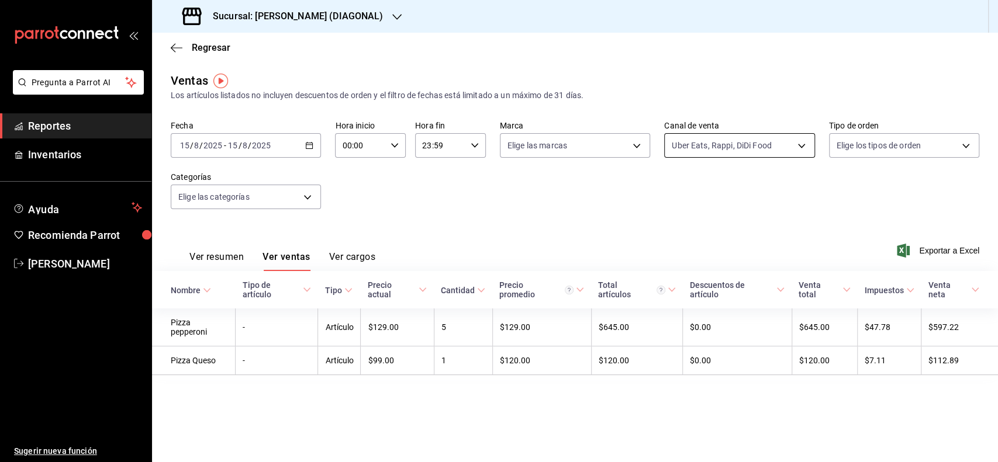
click at [707, 143] on body "Pregunta a Parrot AI Reportes Inventarios Ayuda Recomienda Parrot Tomas Fuentes…" at bounding box center [499, 231] width 998 height 462
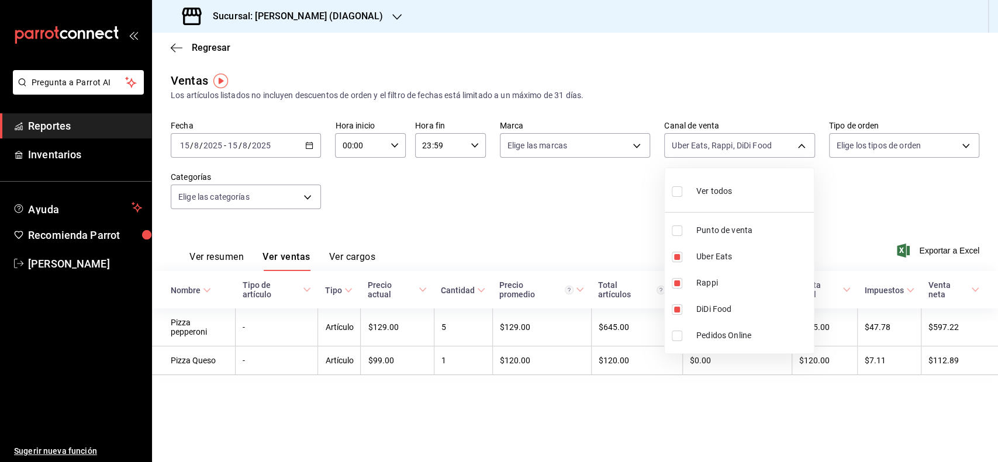
click at [704, 200] on div "Ver todos" at bounding box center [701, 190] width 60 height 25
type input "PARROT,UBER_EATS,RAPPI,DIDI_FOOD,ONLINE"
checkbox input "true"
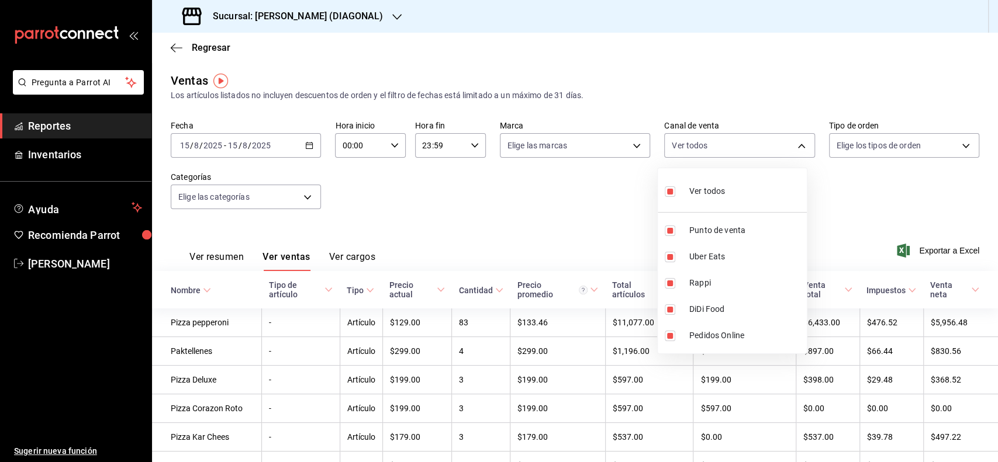
click at [704, 200] on div "Ver todos" at bounding box center [694, 190] width 60 height 25
checkbox input "false"
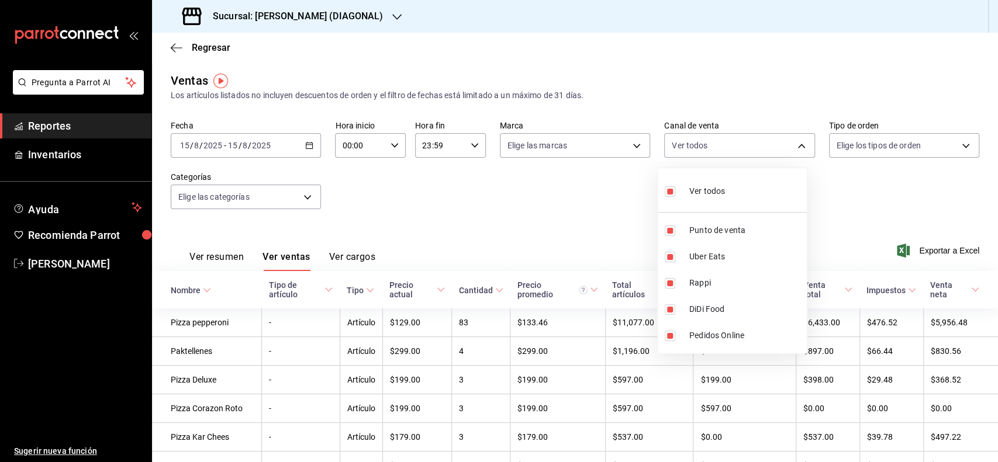
checkbox input "false"
click at [674, 230] on input "checkbox" at bounding box center [669, 231] width 11 height 11
checkbox input "true"
type input "PARROT"
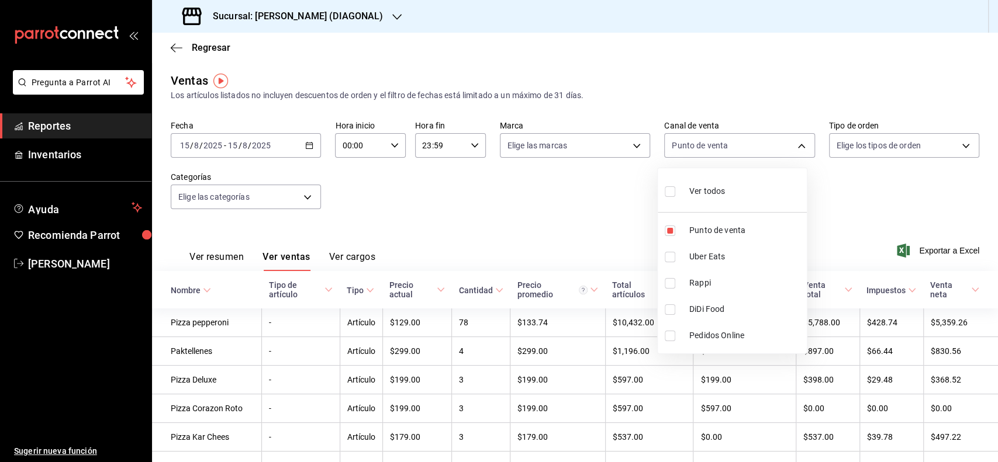
click at [409, 293] on div at bounding box center [499, 231] width 998 height 462
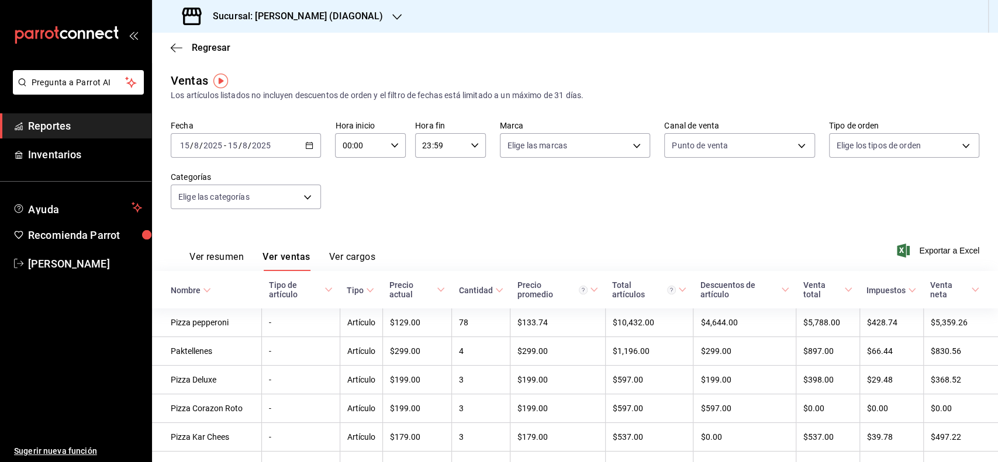
click at [425, 291] on div "Precio actual" at bounding box center [411, 289] width 45 height 19
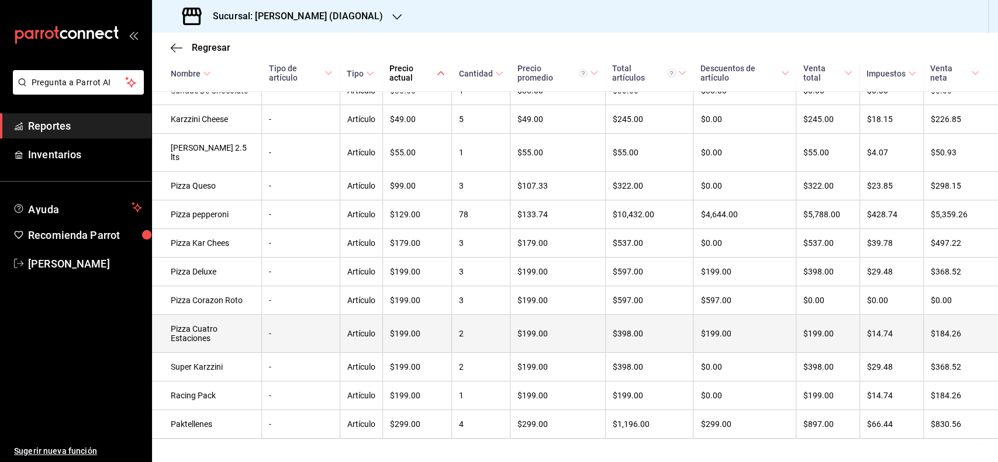
scroll to position [454, 0]
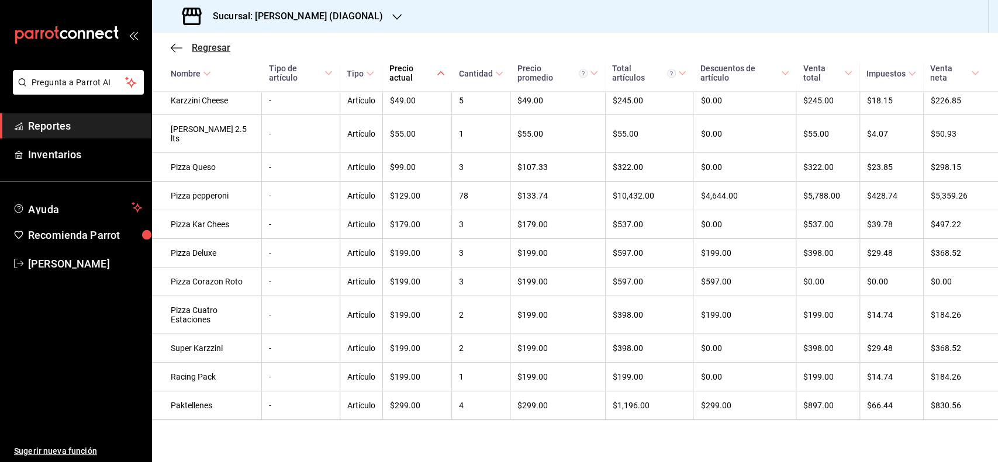
click at [219, 50] on span "Regresar" at bounding box center [211, 47] width 39 height 11
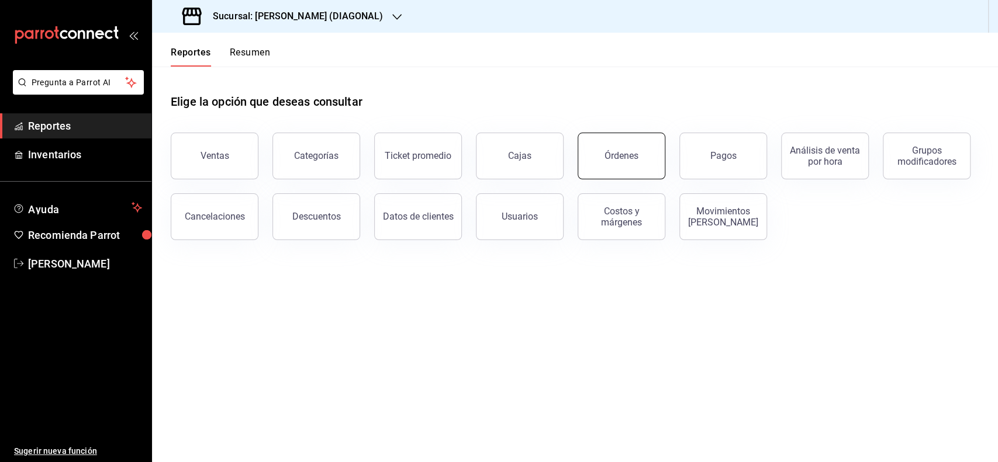
click at [594, 154] on button "Órdenes" at bounding box center [621, 156] width 88 height 47
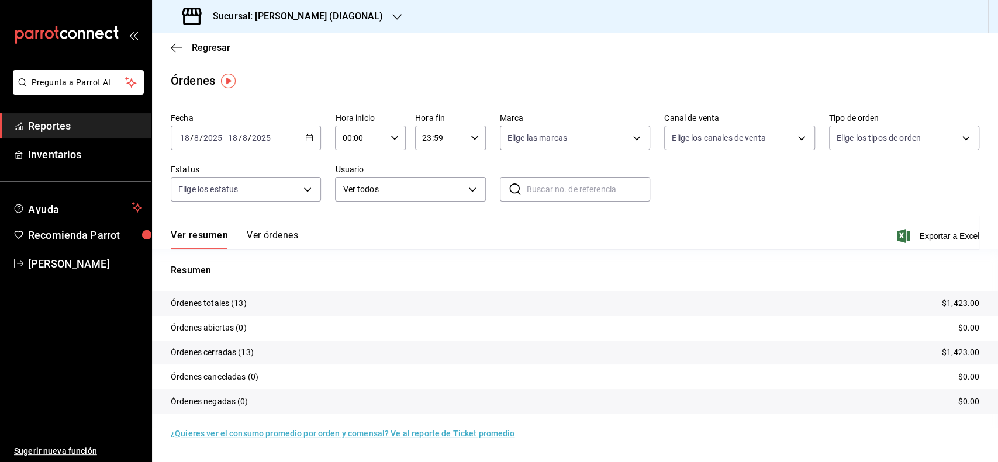
click at [311, 137] on \(Stroke\) "button" at bounding box center [309, 137] width 6 height 1
click at [243, 306] on span "Rango de fechas" at bounding box center [226, 305] width 91 height 12
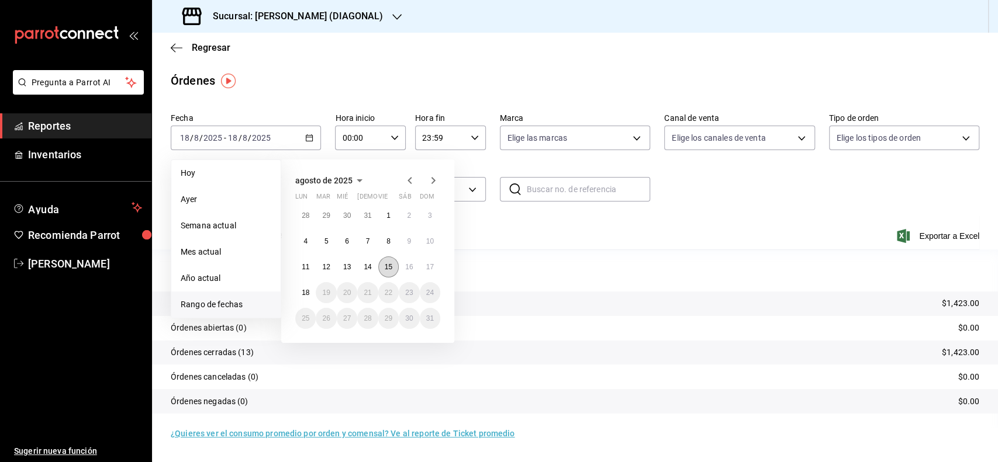
click at [385, 266] on abbr "15" at bounding box center [389, 267] width 8 height 8
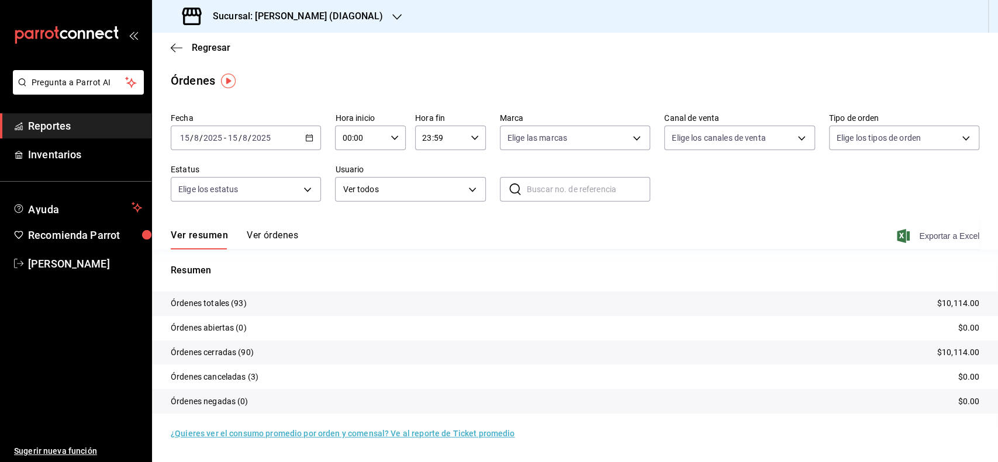
click at [929, 237] on span "Exportar a Excel" at bounding box center [939, 236] width 80 height 14
click at [238, 136] on span "/" at bounding box center [240, 137] width 4 height 9
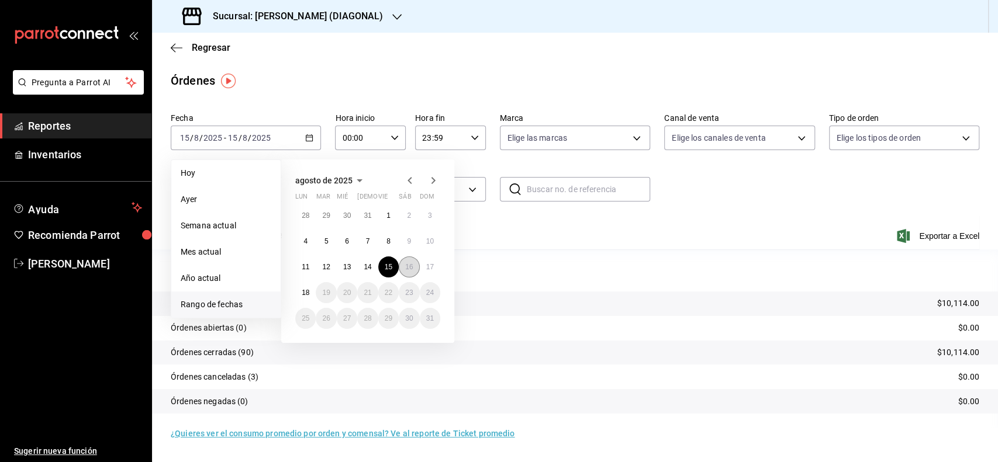
click at [406, 264] on abbr "16" at bounding box center [409, 267] width 8 height 8
